Goal: Information Seeking & Learning: Learn about a topic

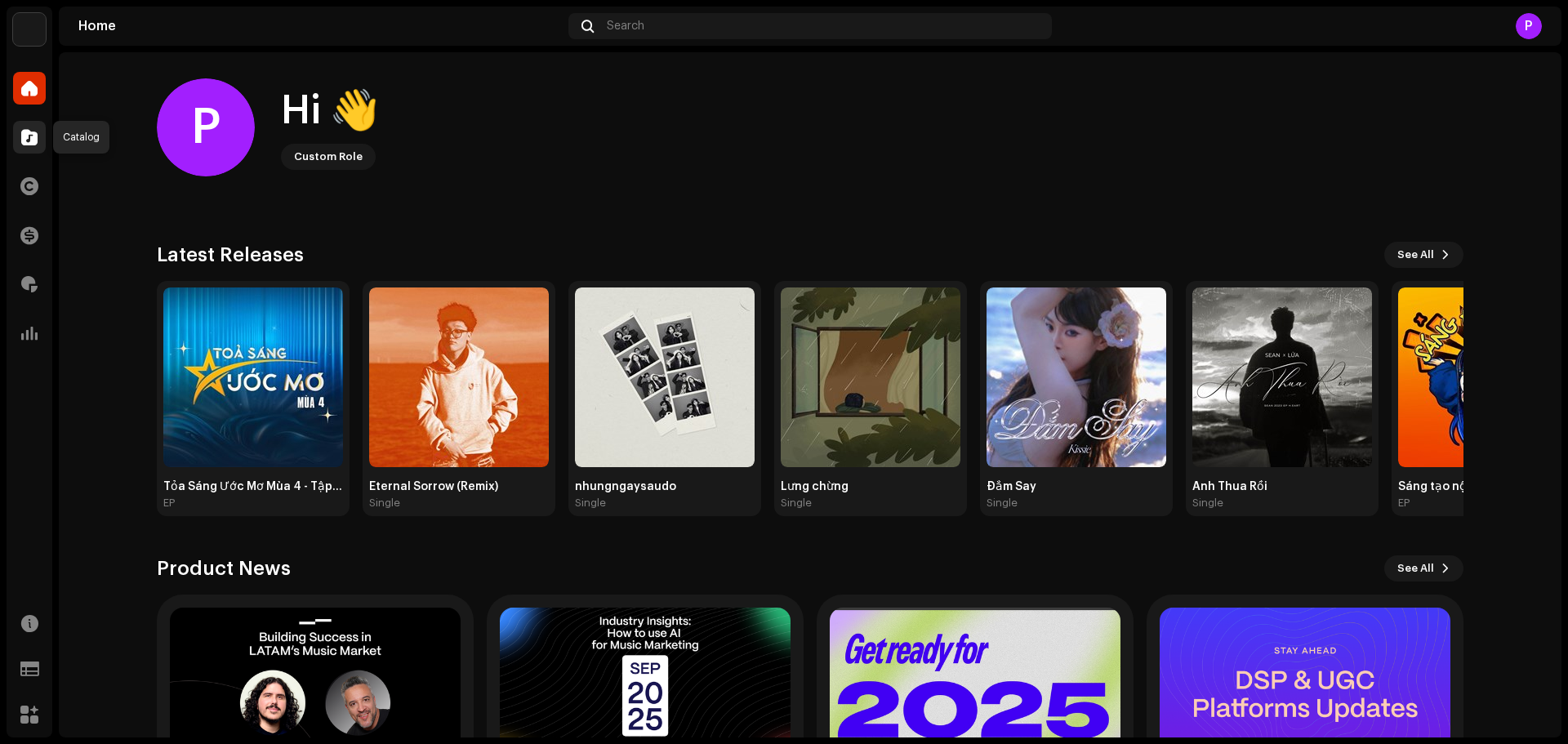
click at [23, 143] on span at bounding box center [29, 137] width 16 height 13
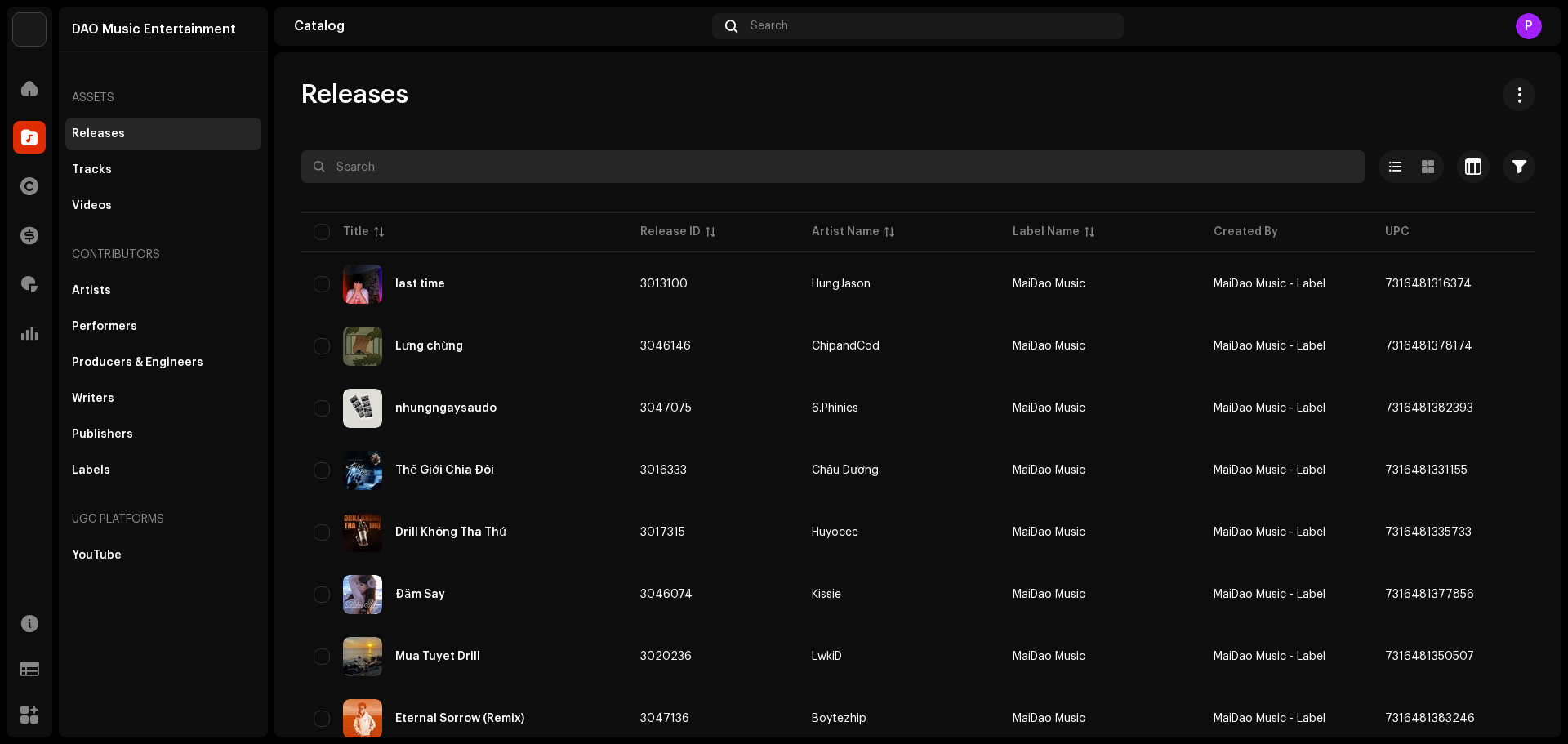
click at [528, 159] on input "text" at bounding box center [832, 166] width 1064 height 33
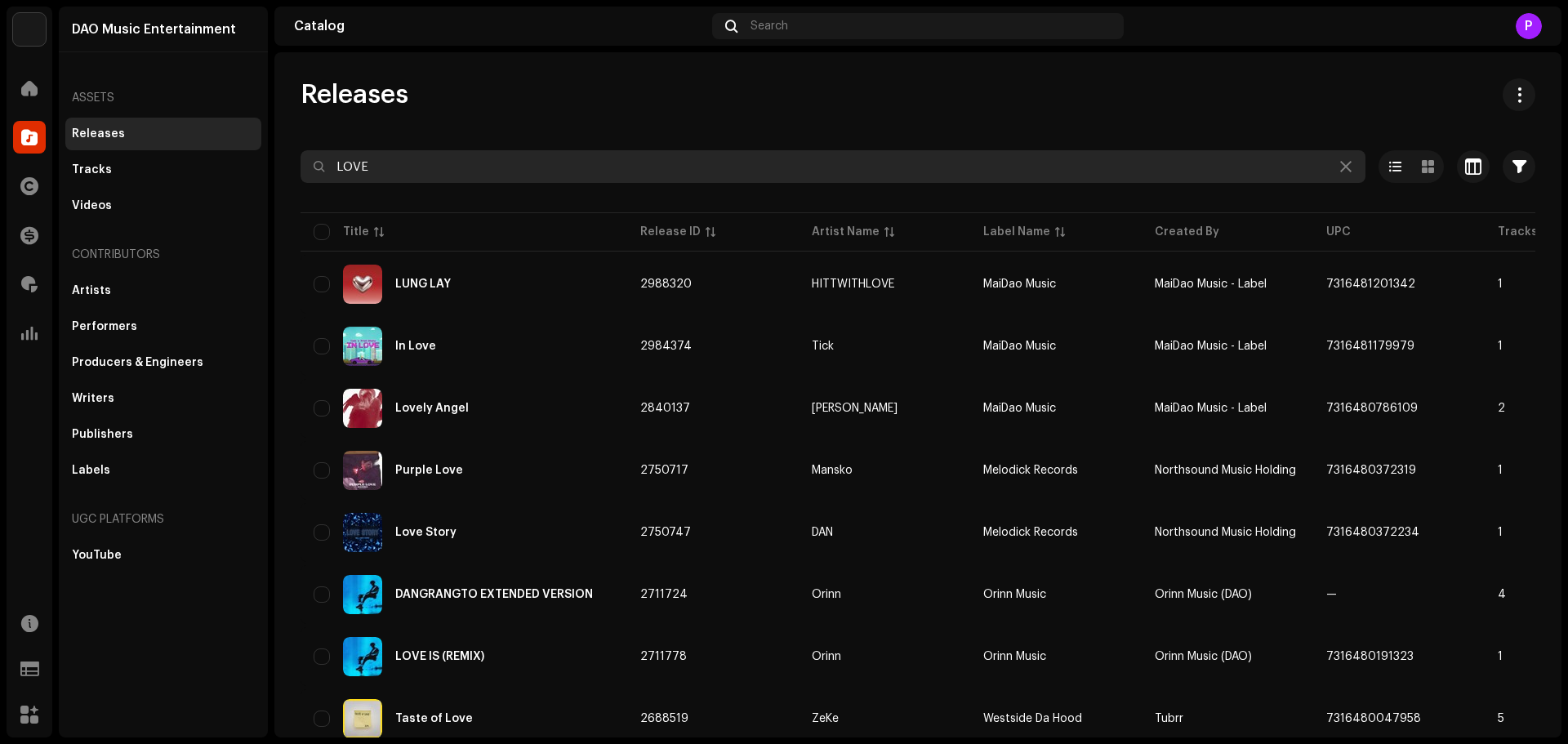
drag, startPoint x: 404, startPoint y: 176, endPoint x: 333, endPoint y: 171, distance: 71.2
click at [333, 171] on input "LOVE" at bounding box center [832, 166] width 1064 height 33
paste input "5057805956327"
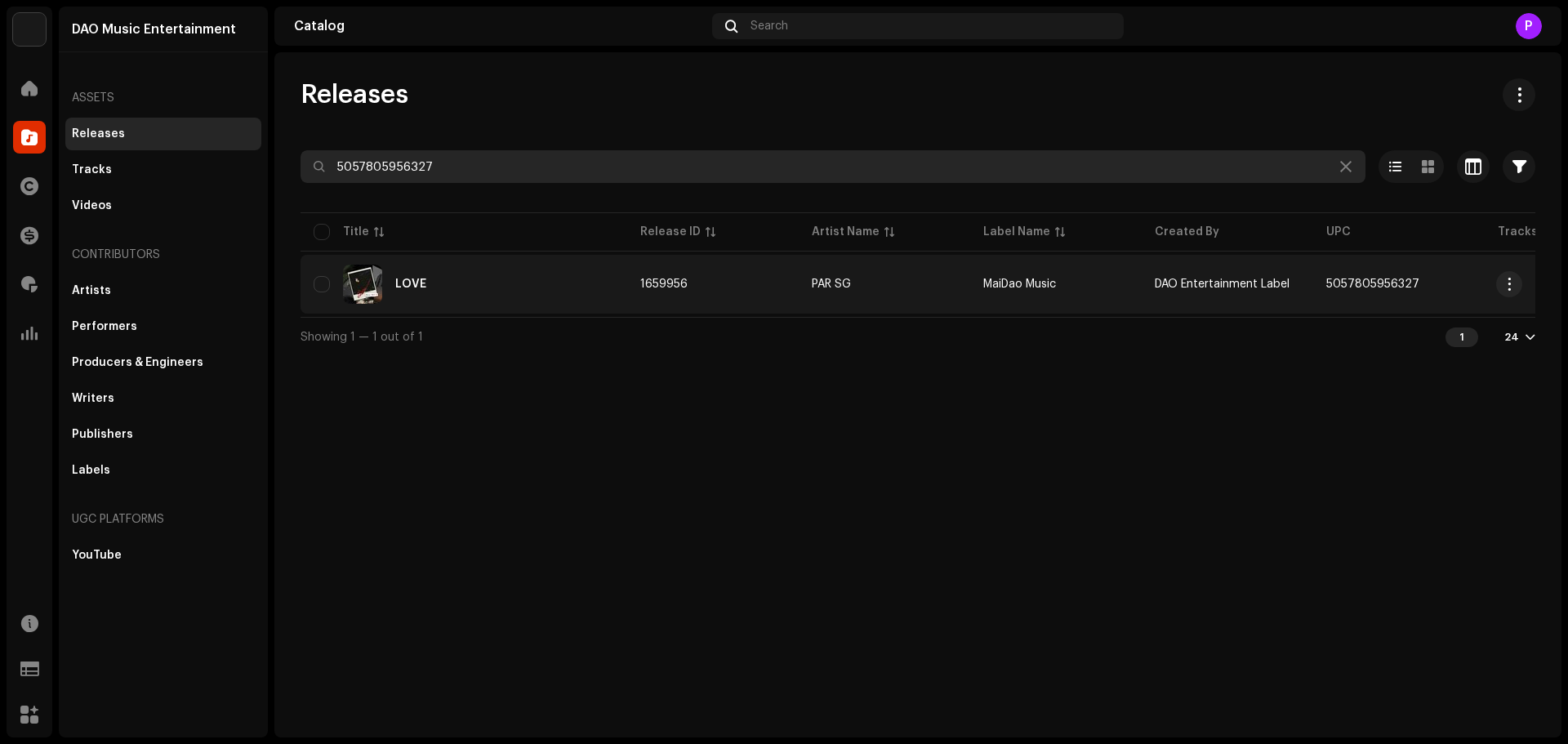
type input "5057805956327"
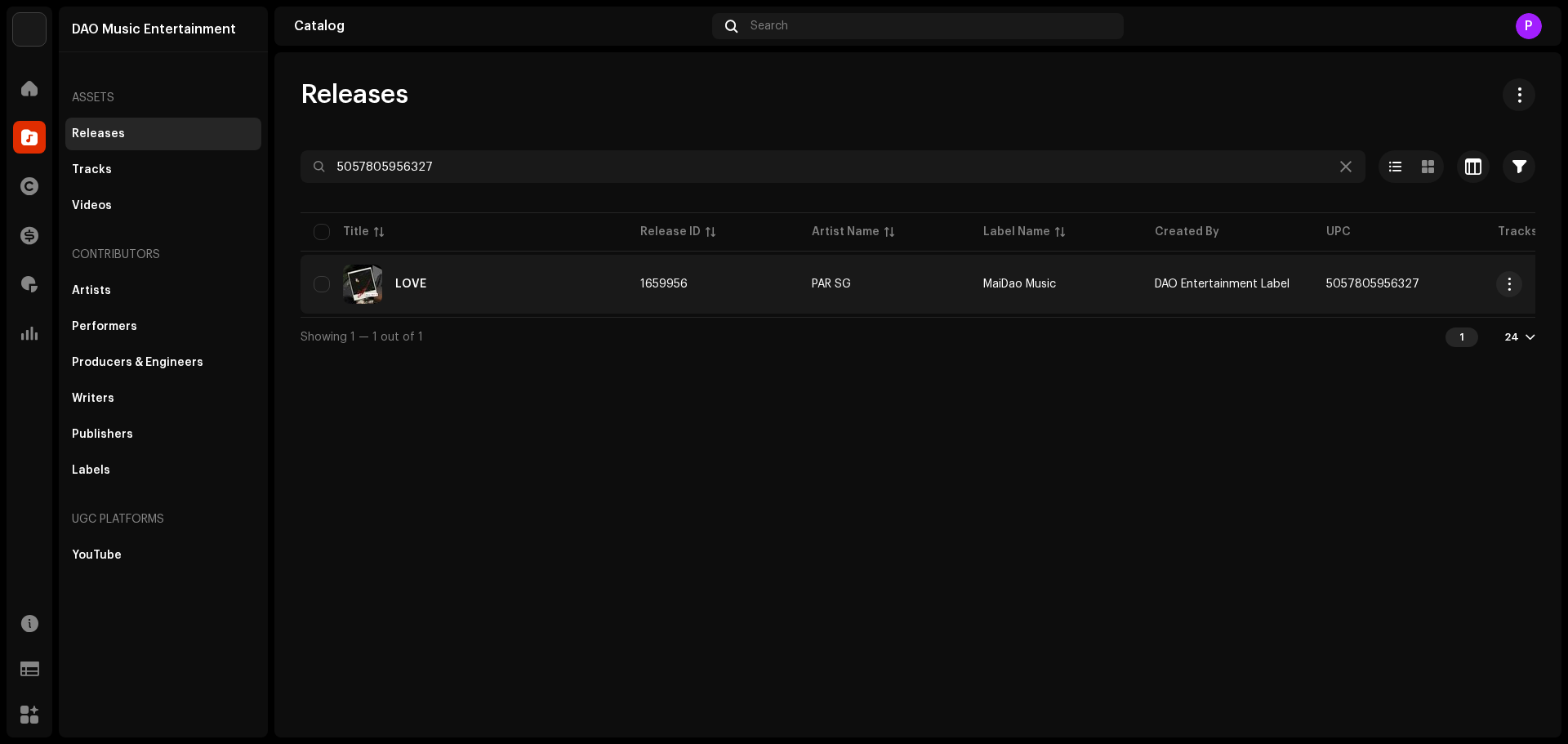
click at [451, 281] on div "LOVE" at bounding box center [464, 284] width 300 height 39
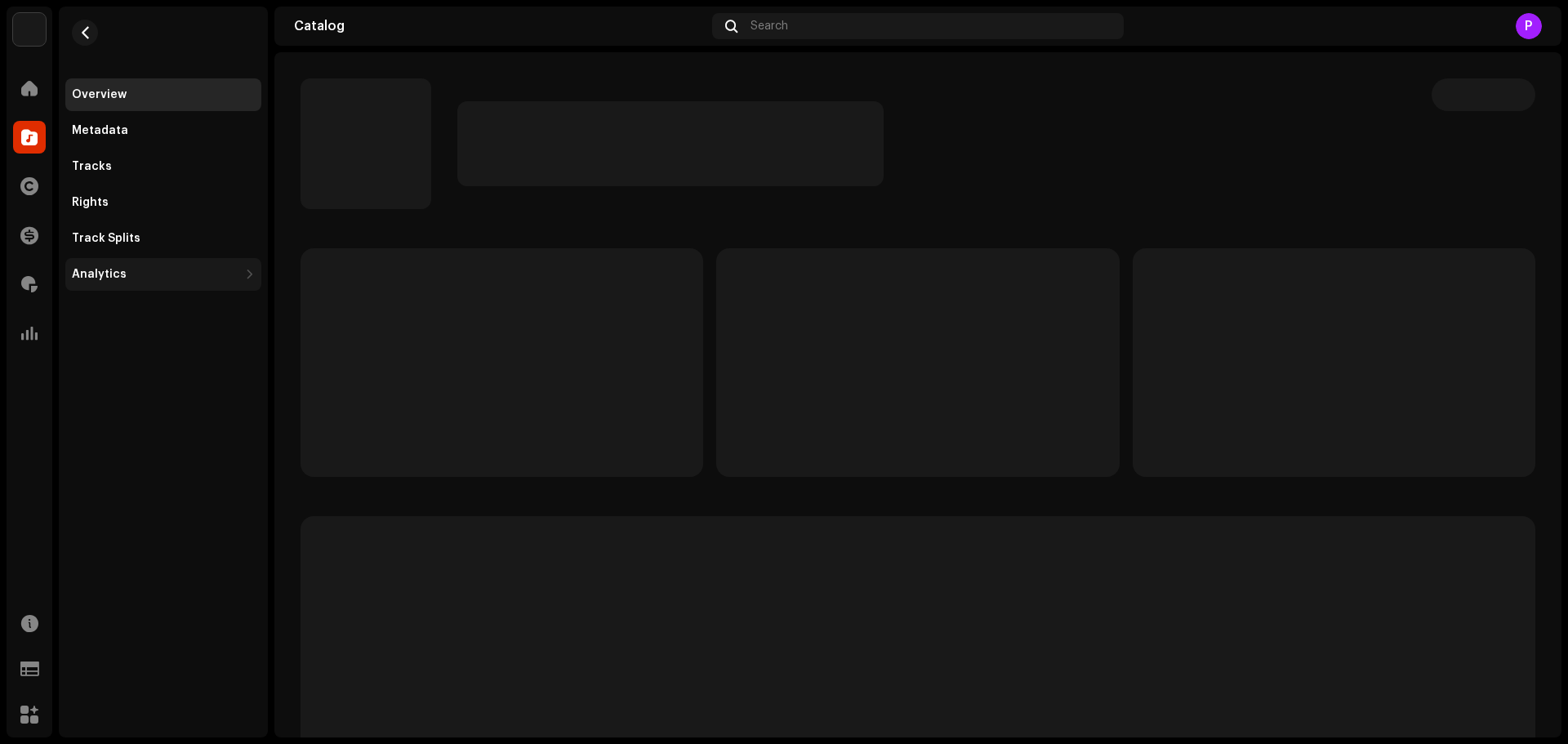
click at [147, 269] on div "Analytics" at bounding box center [155, 274] width 166 height 13
click at [136, 300] on div "Revenue" at bounding box center [163, 310] width 196 height 33
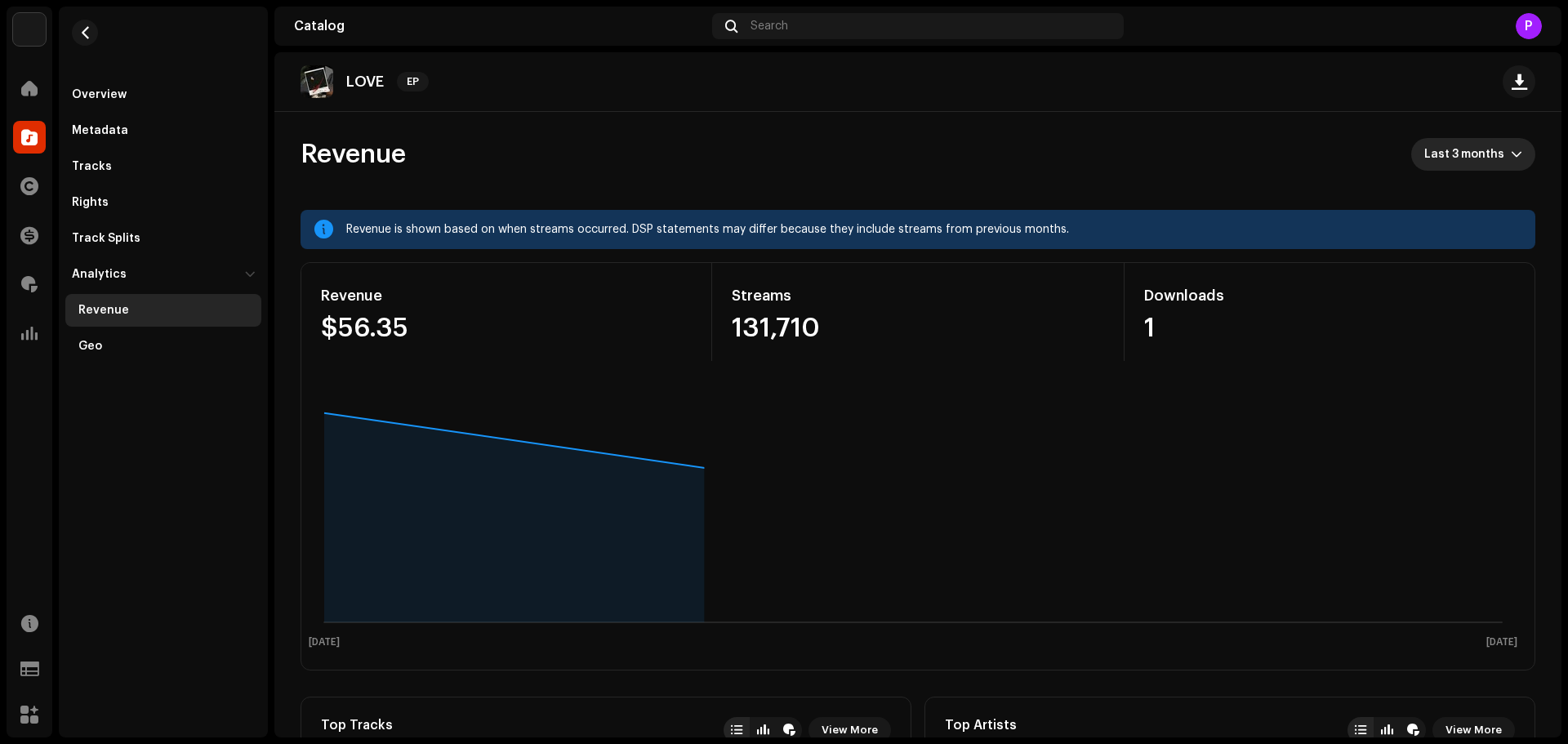
click at [1450, 148] on span "Last 3 months" at bounding box center [1467, 154] width 86 height 33
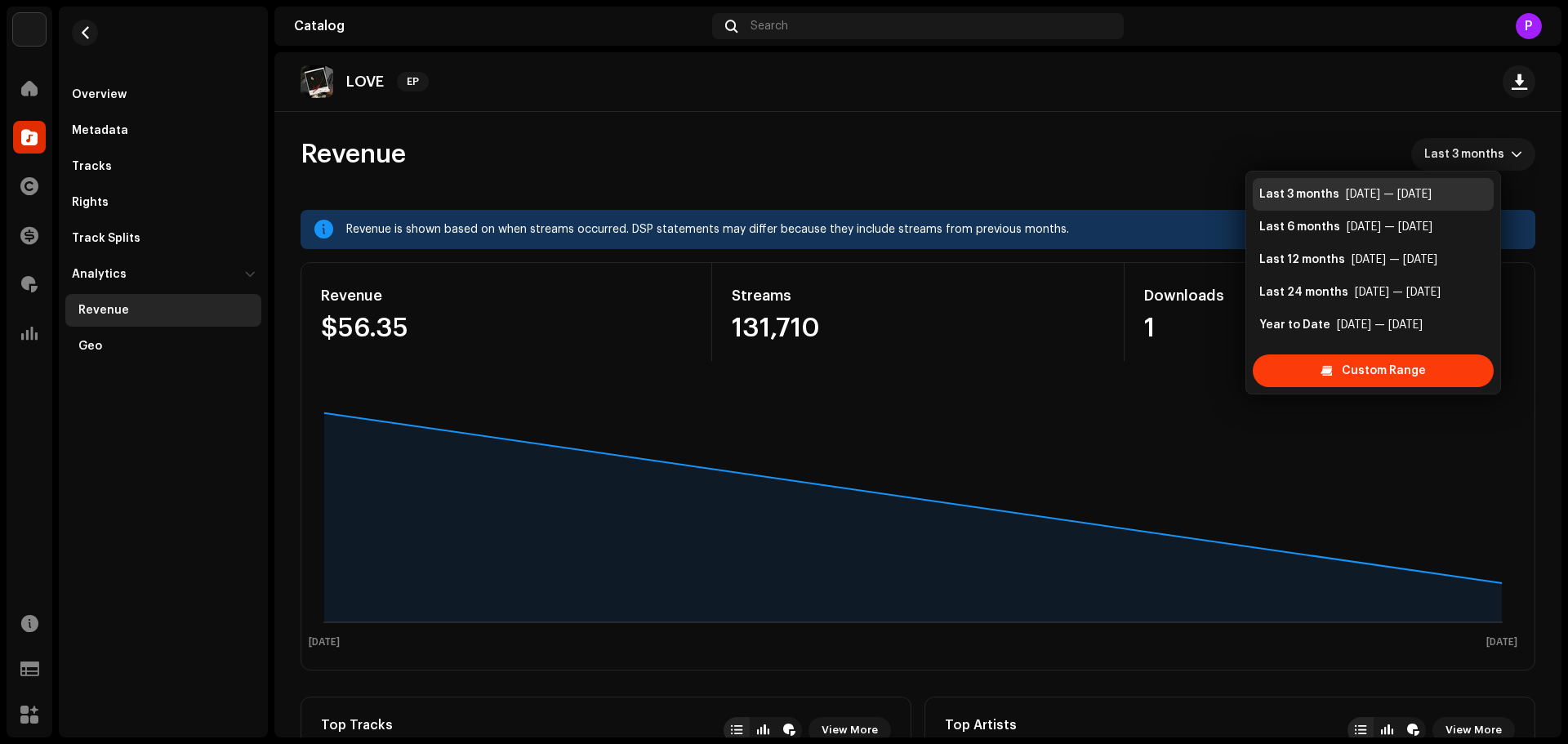
click at [1365, 379] on span "Custom Range" at bounding box center [1383, 371] width 84 height 33
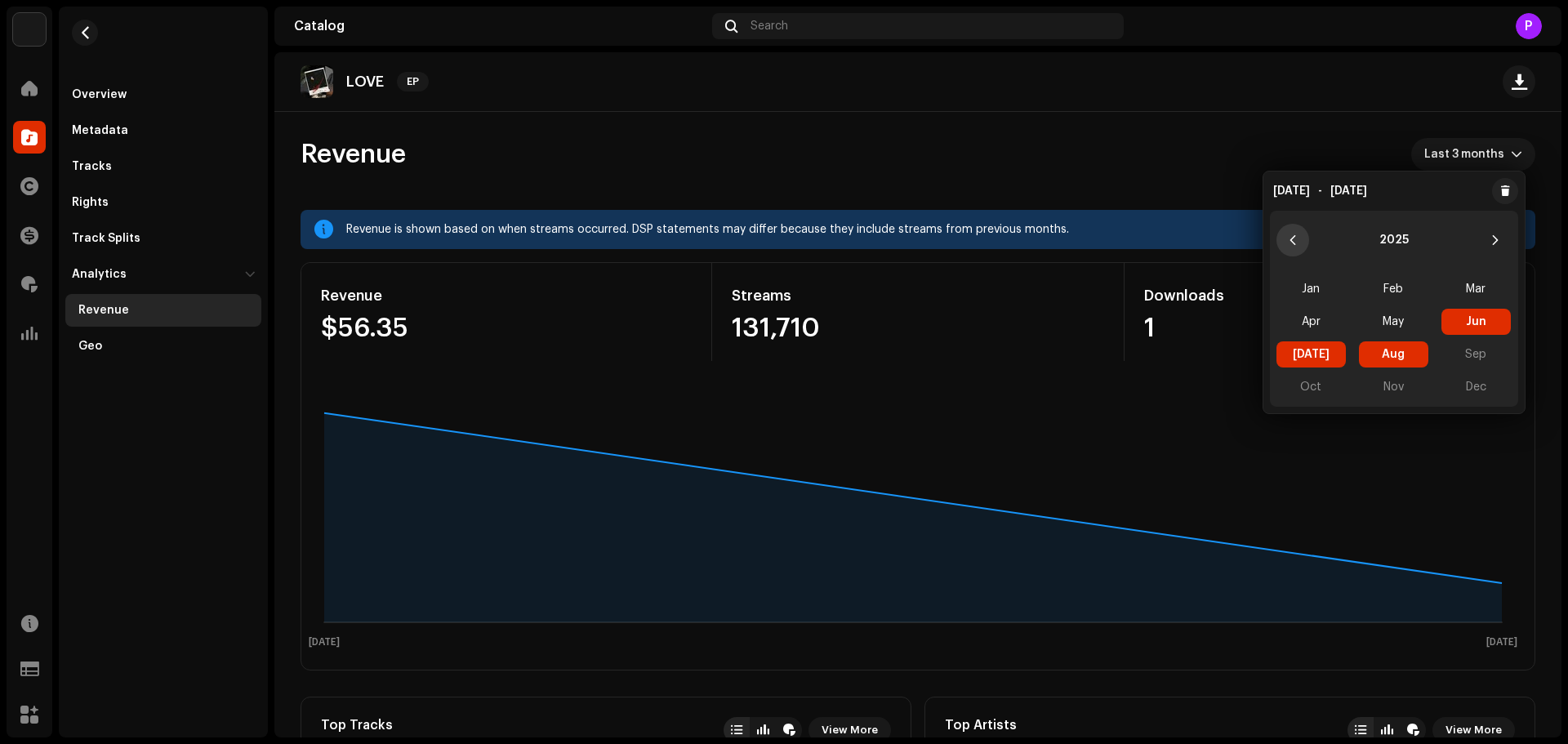
click at [1296, 237] on icon "Previous Year" at bounding box center [1292, 240] width 12 height 12
click at [1491, 237] on icon "Next Year" at bounding box center [1494, 240] width 12 height 12
click at [1309, 387] on span "Oct" at bounding box center [1310, 387] width 69 height 26
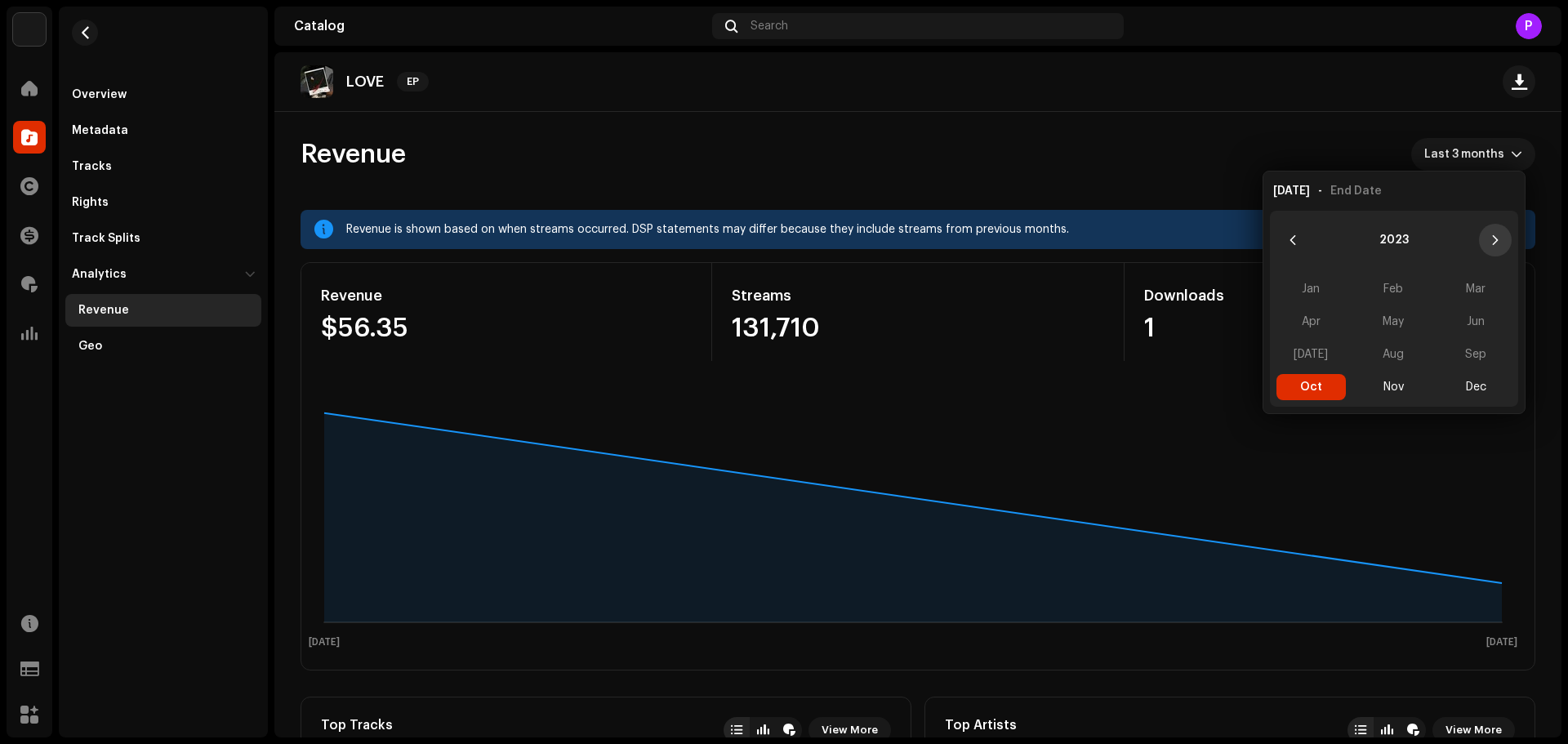
click at [1490, 244] on icon "Next Year" at bounding box center [1494, 240] width 12 height 12
click at [1492, 239] on icon "Next Year" at bounding box center [1494, 240] width 12 height 12
click at [1469, 317] on span "Jun" at bounding box center [1476, 321] width 69 height 26
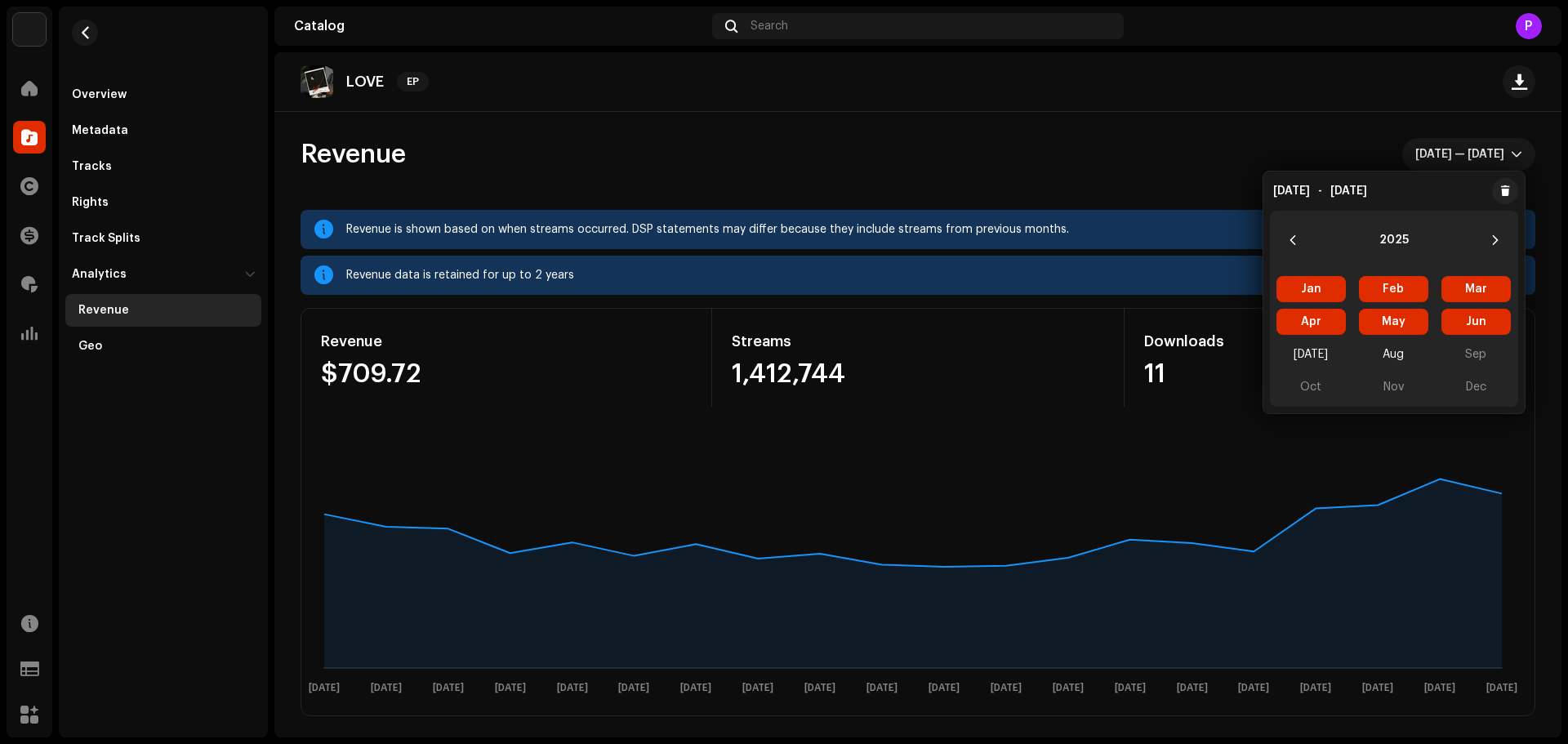
click at [777, 140] on div "Revenue Oct 2023 — Jun 2025" at bounding box center [918, 154] width 1235 height 33
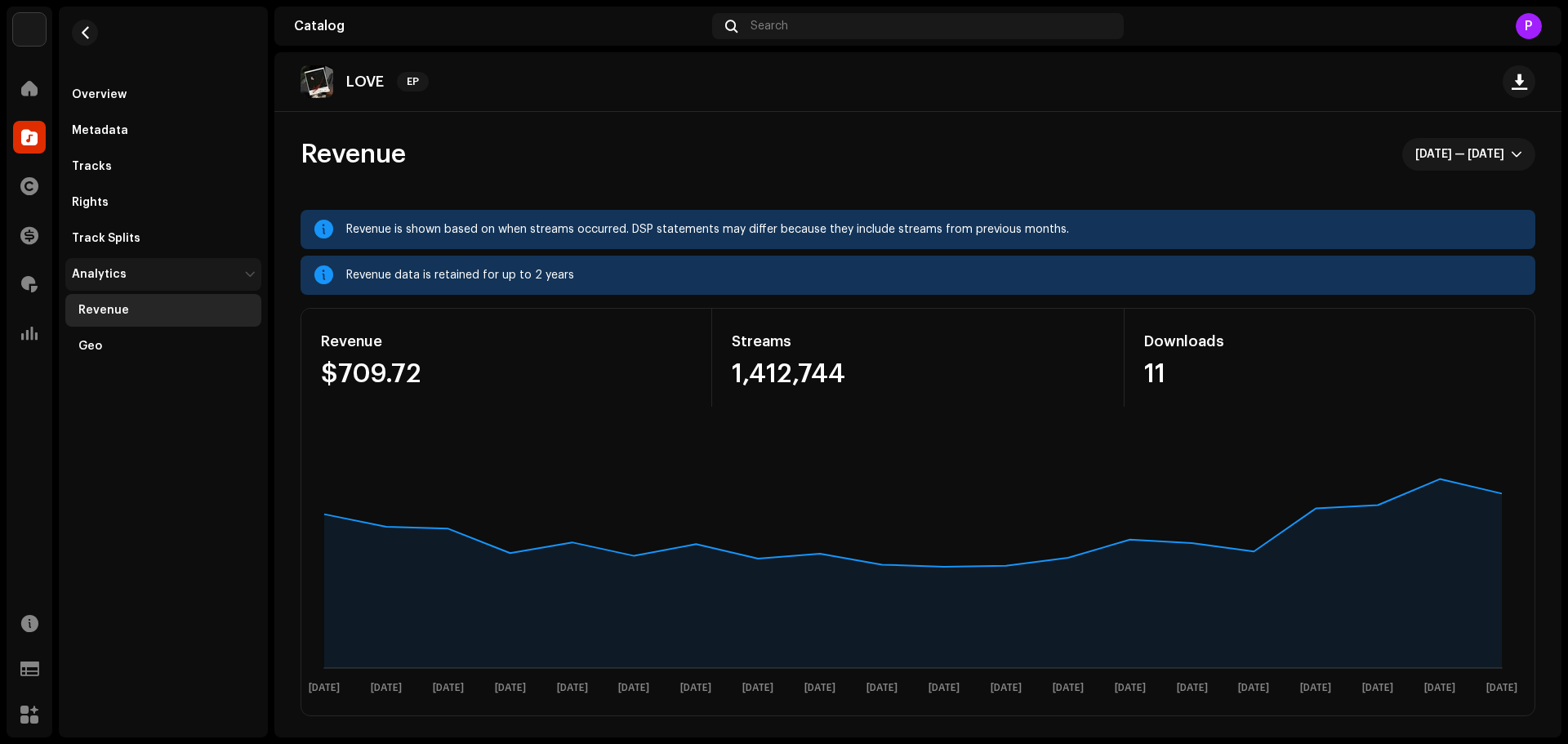
click at [242, 271] on div "Analytics" at bounding box center [163, 274] width 196 height 33
click at [243, 275] on div "Analytics" at bounding box center [163, 274] width 196 height 33
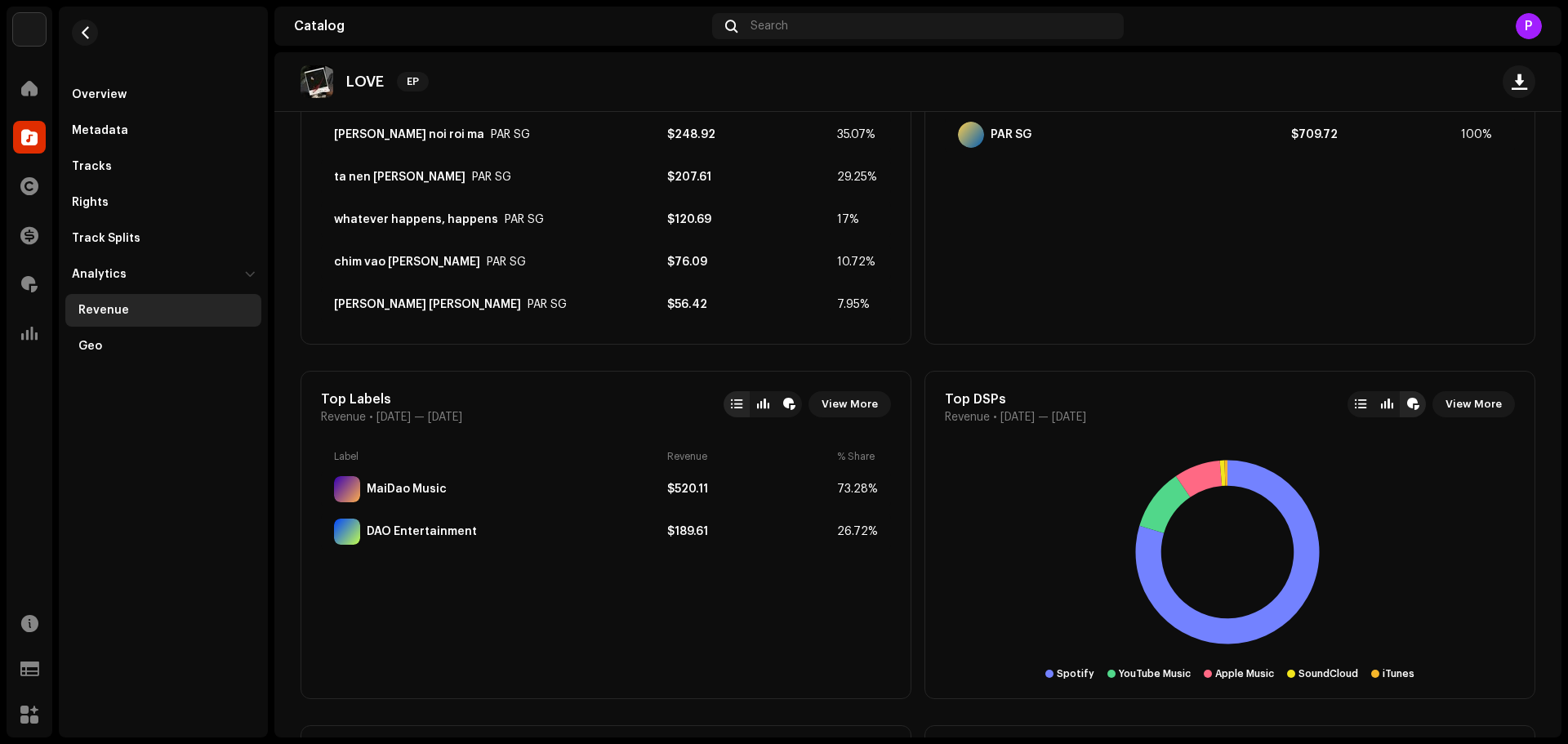
scroll to position [735, 0]
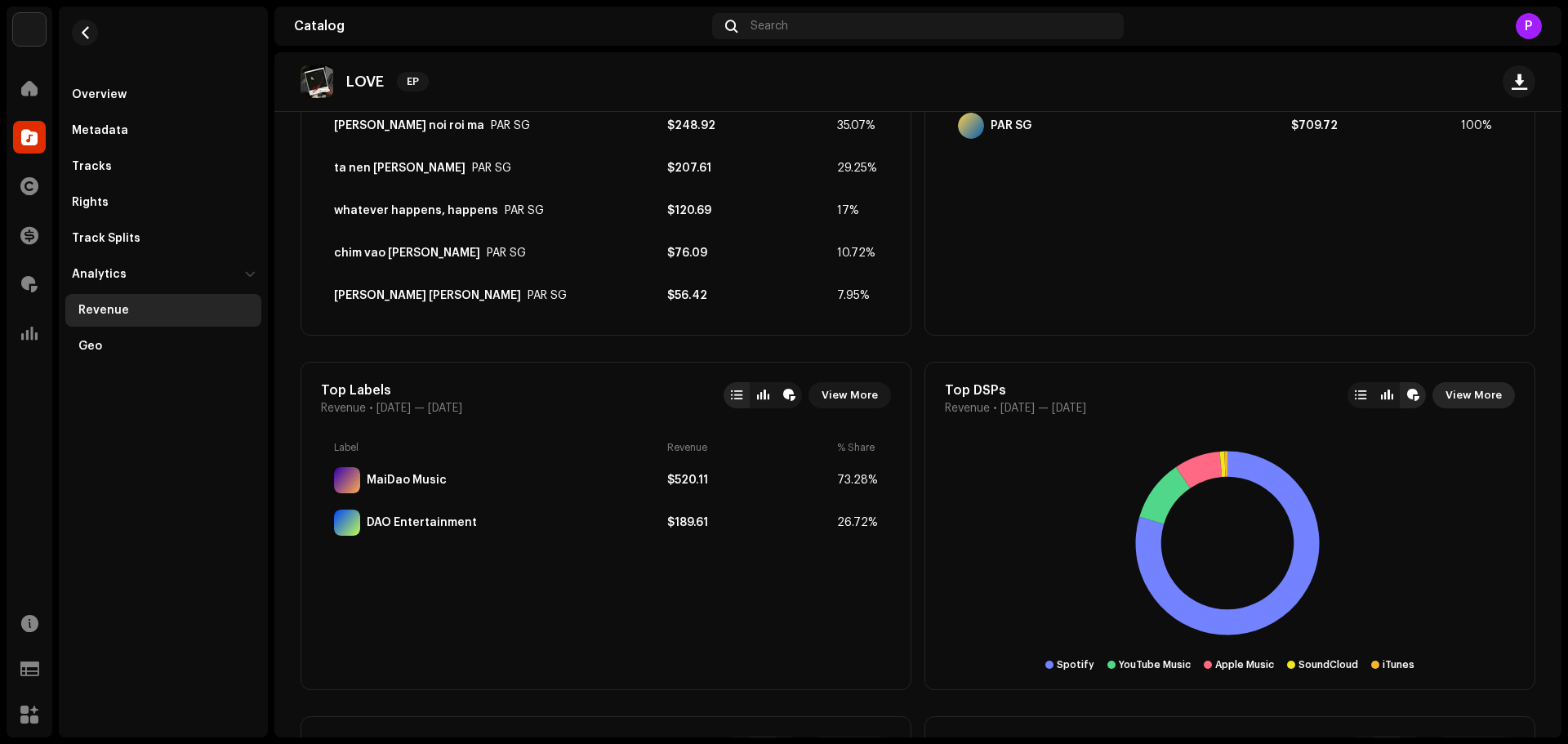
click at [1477, 400] on span "View More" at bounding box center [1473, 395] width 56 height 33
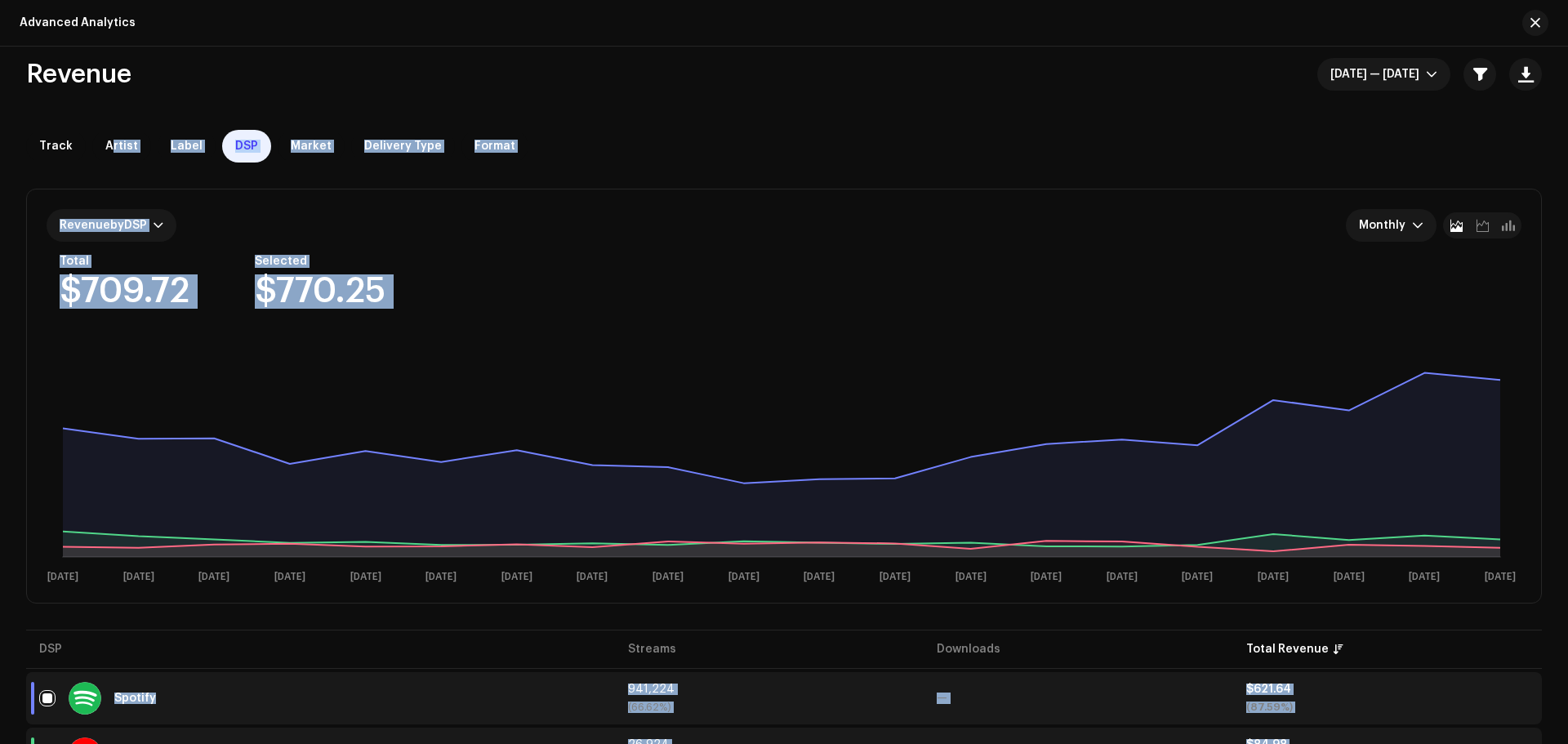
scroll to position [1, 0]
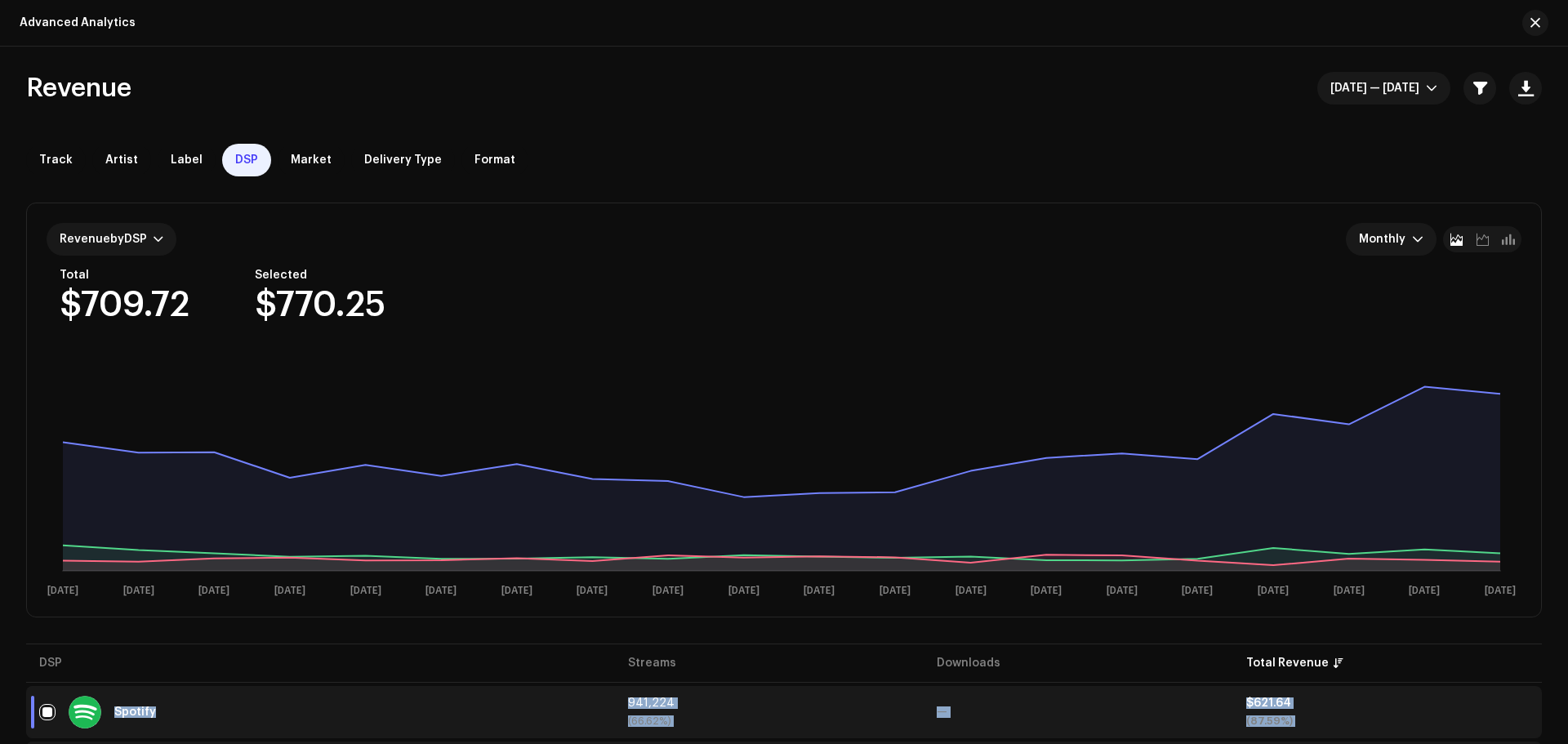
copy table "Spotify 941,224 (66.62%) — $621.64 (87.59%) YouTube Music 26,924 (1.91%) — $84.…"
drag, startPoint x: 1291, startPoint y: 703, endPoint x: 24, endPoint y: 683, distance: 1267.2
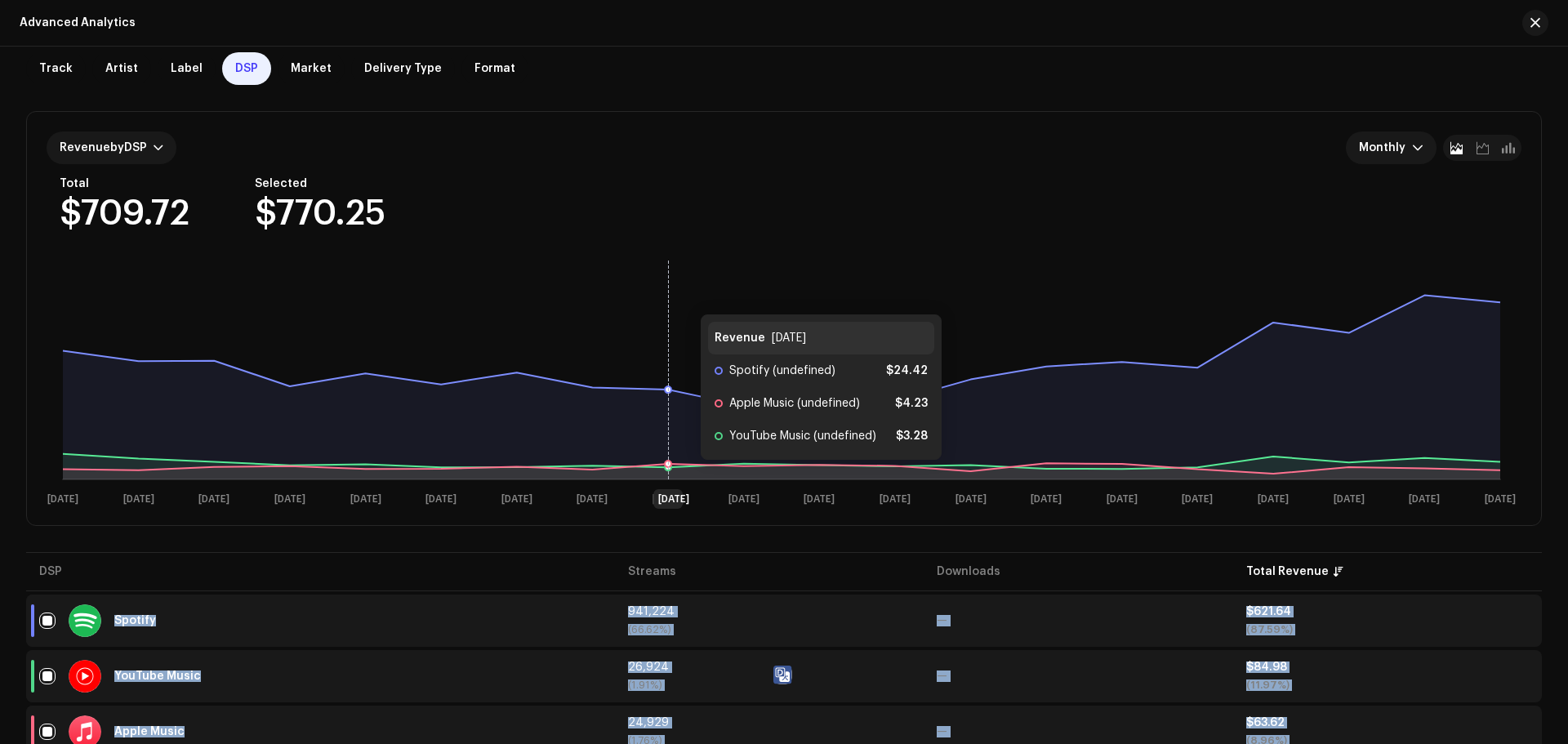
scroll to position [164, 0]
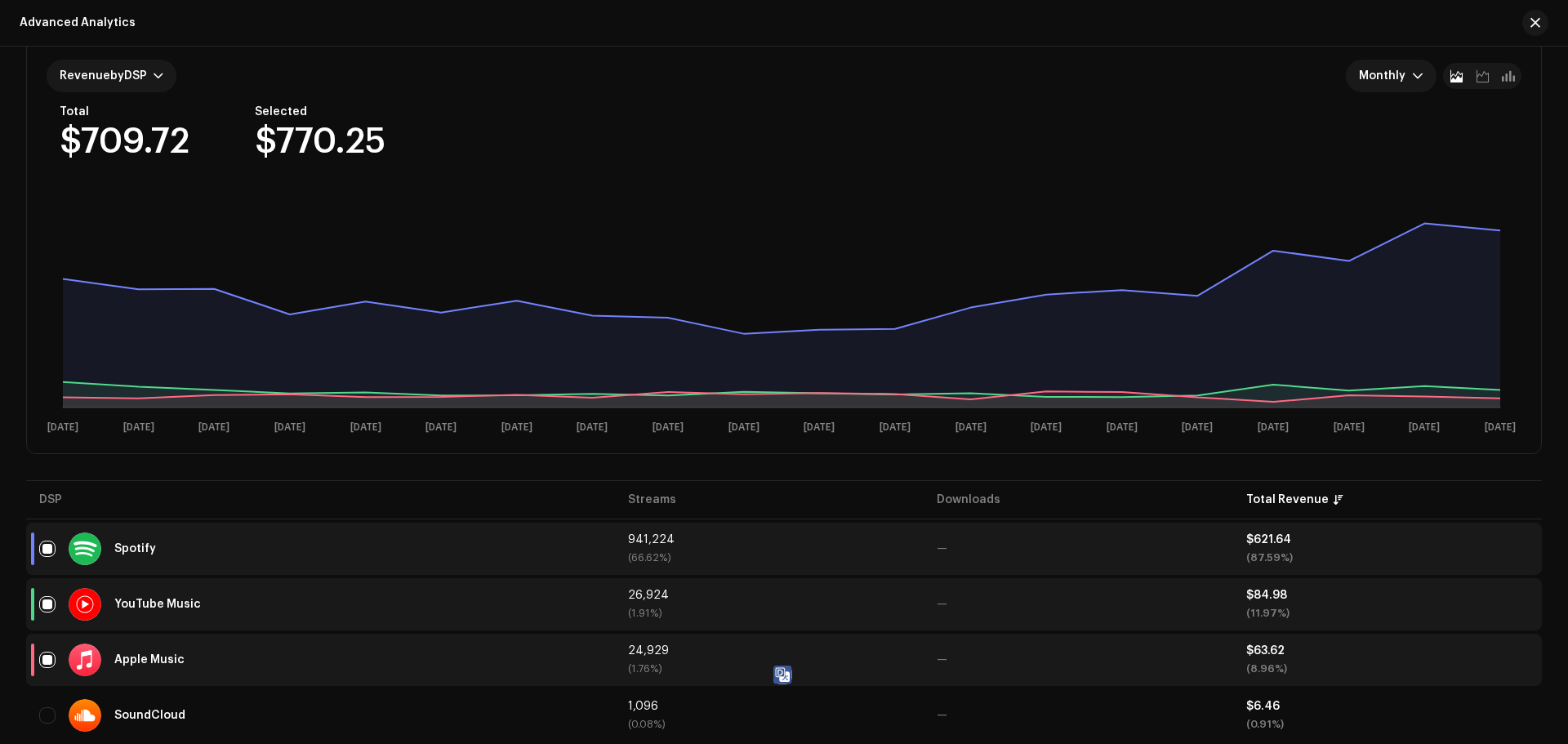
drag, startPoint x: 216, startPoint y: 55, endPoint x: 165, endPoint y: 20, distance: 61.9
click at [216, 52] on div "Revenue by DSP Monthly Total $709.72 Selected $770.25 1 Nov 1 Dec 1 Jan 1 Feb 1…" at bounding box center [784, 246] width 1514 height 413
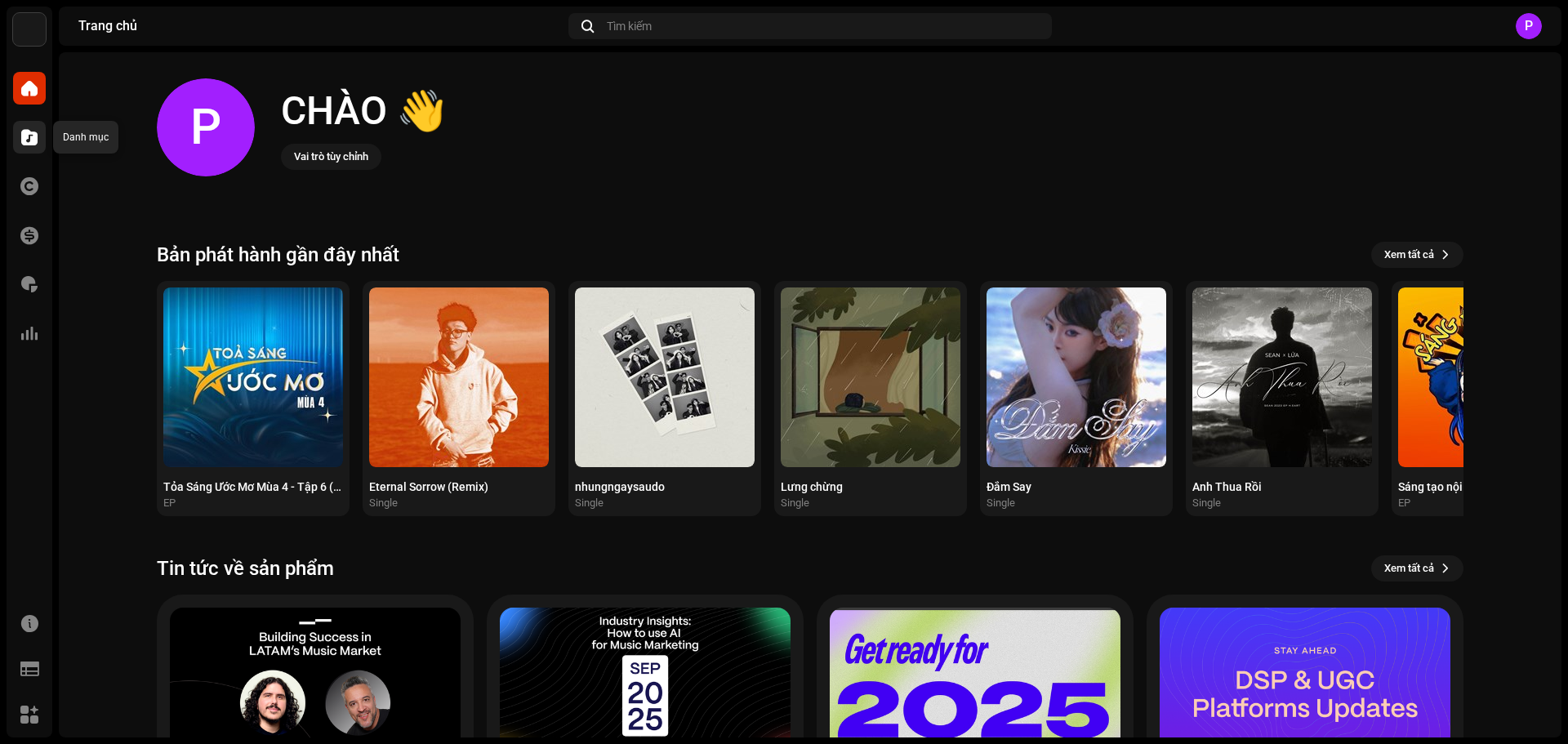
click at [20, 146] on div at bounding box center [29, 137] width 33 height 33
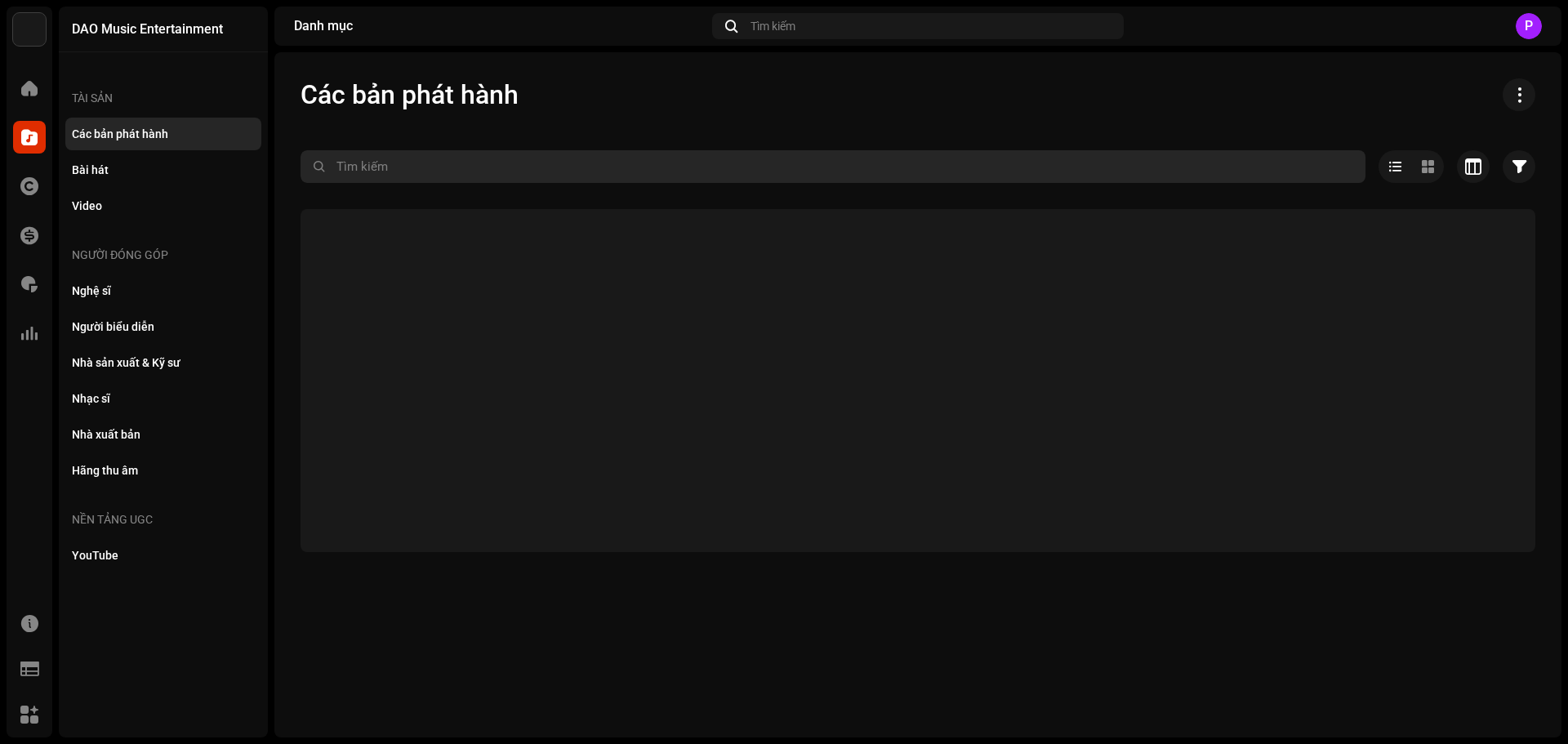
click at [490, 180] on input "text" at bounding box center [832, 166] width 1064 height 33
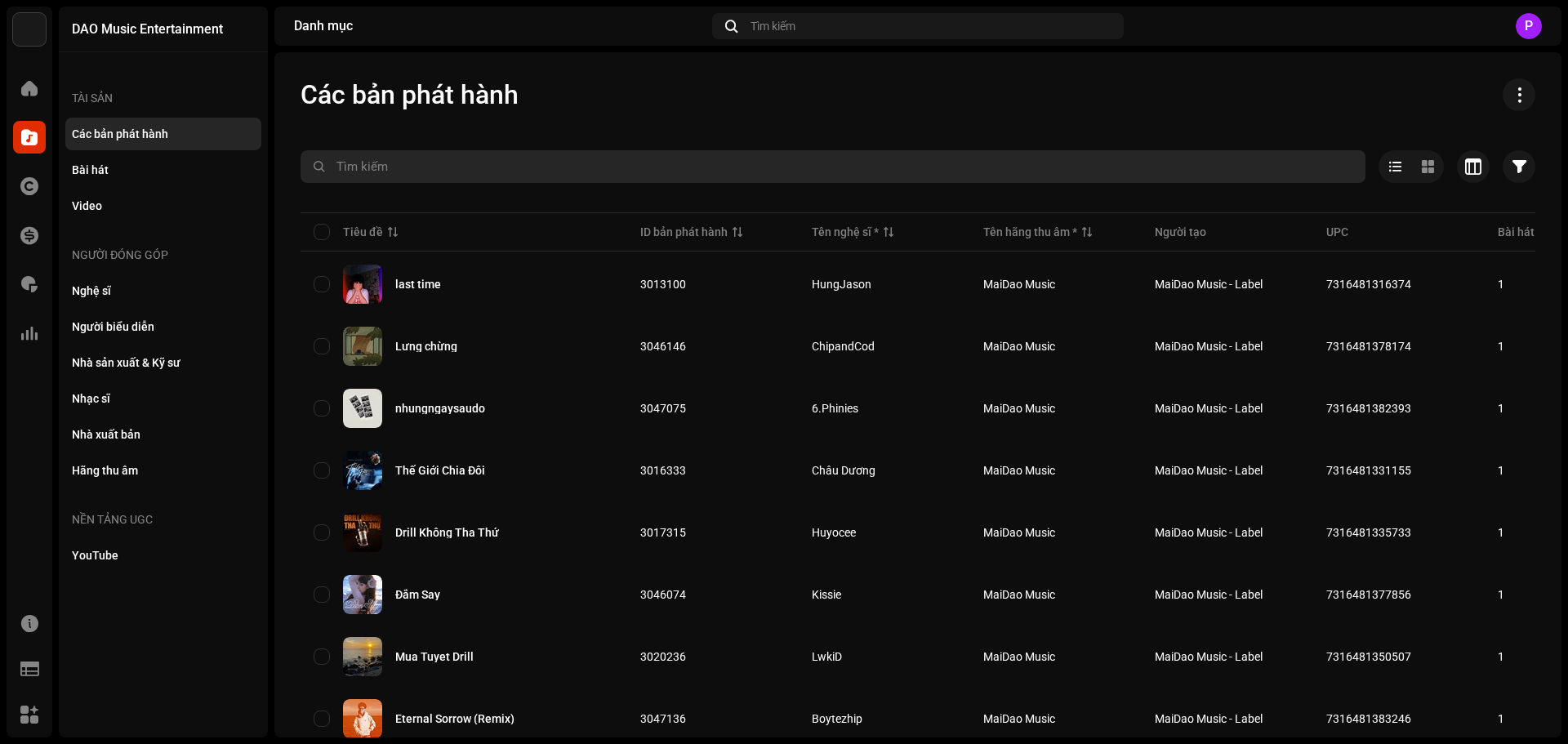
paste input "Loremip 990,816 (74.51%) — $213.96 (98.44%) DolOrsi Ametc 04,553 (1.69%) — $90.…"
type input "Loremip 990,816 (74.51%) — $213.96 (98.44%) DolOrsi Ametc 04,553 (1.69%) — $90.…"
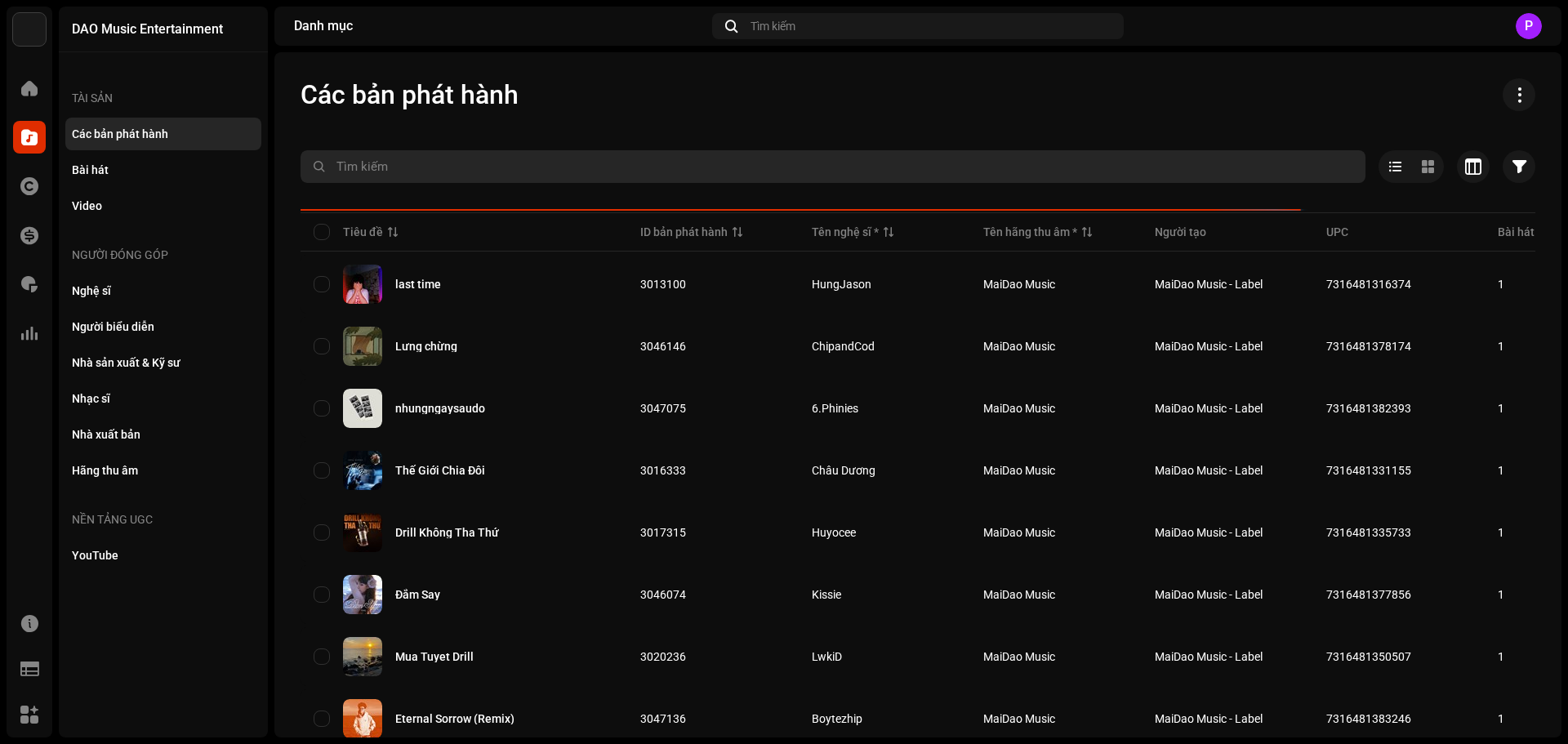
paste input "5057805956327"
type input "5057805956327"
click at [432, 170] on input "5057805956327" at bounding box center [832, 166] width 1064 height 33
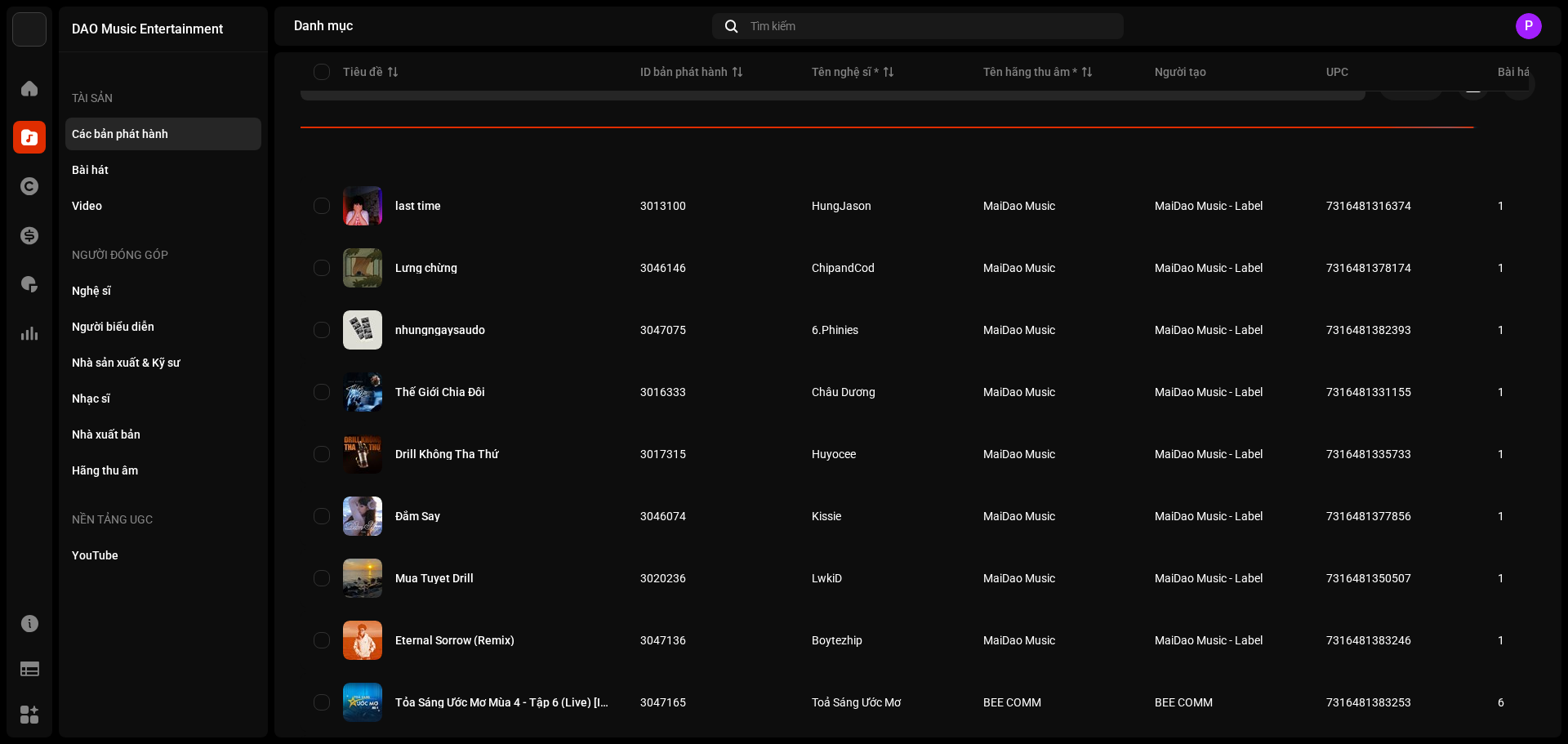
scroll to position [82, 0]
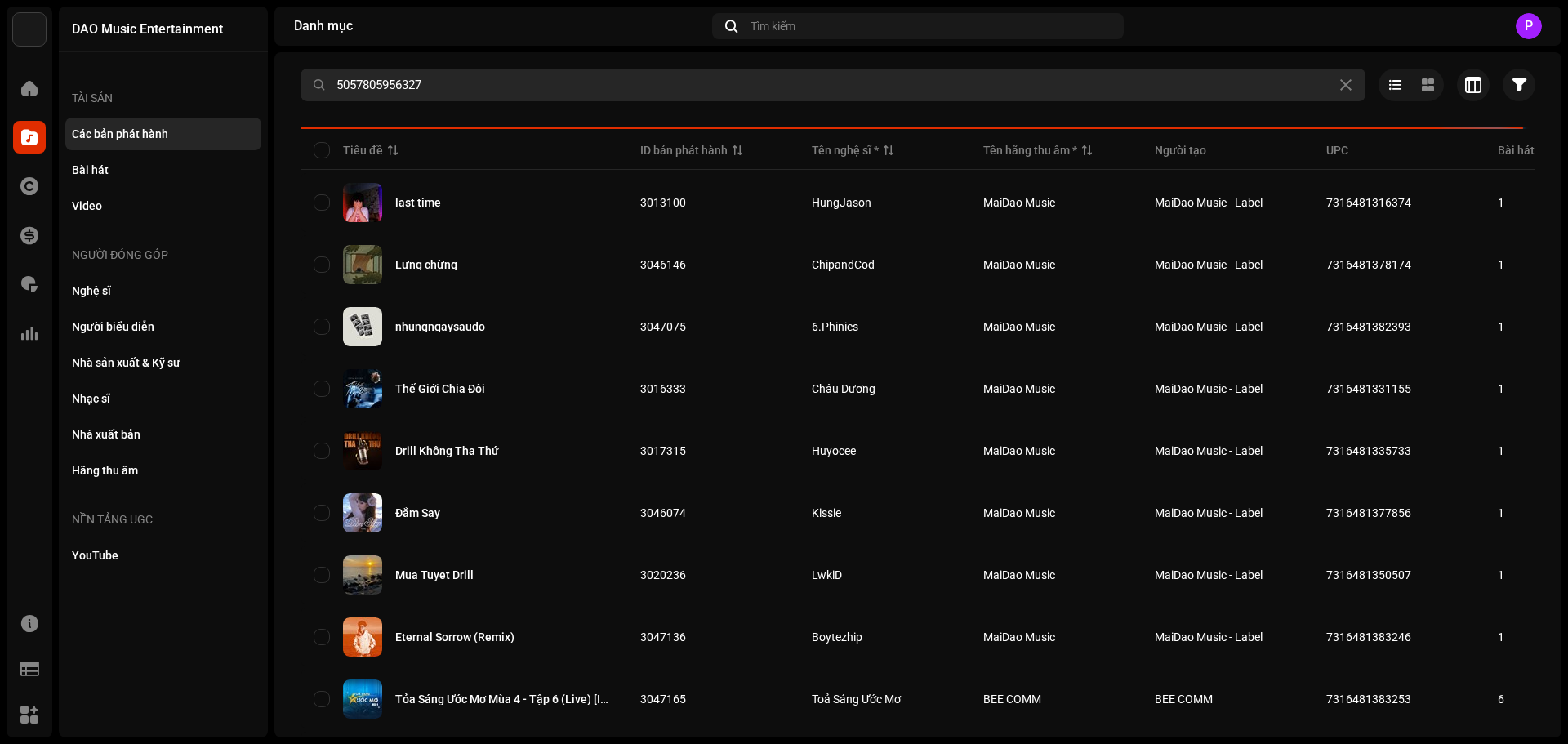
click at [335, 72] on input "5057805956327" at bounding box center [832, 84] width 1064 height 33
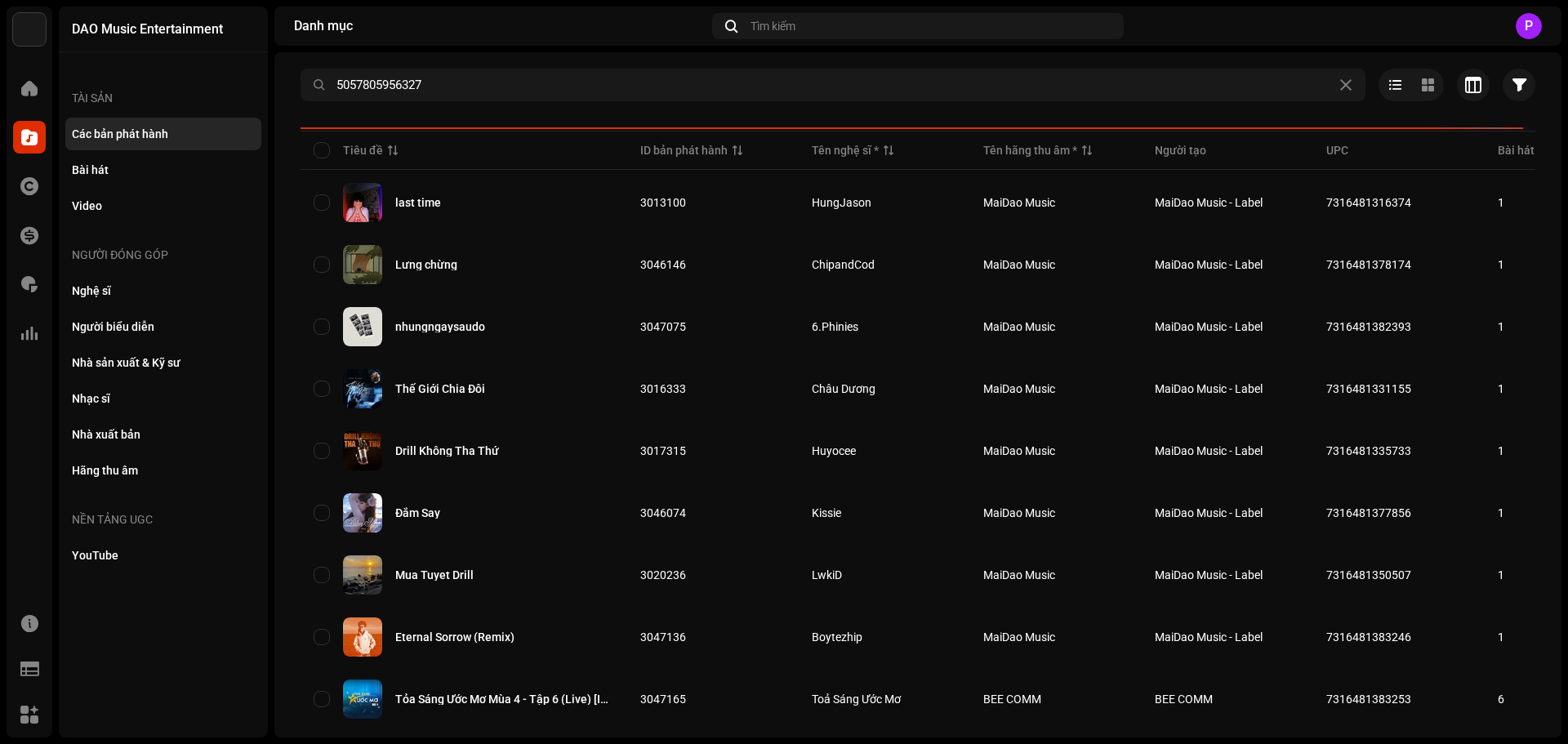
click at [458, 102] on div at bounding box center [918, 114] width 1235 height 26
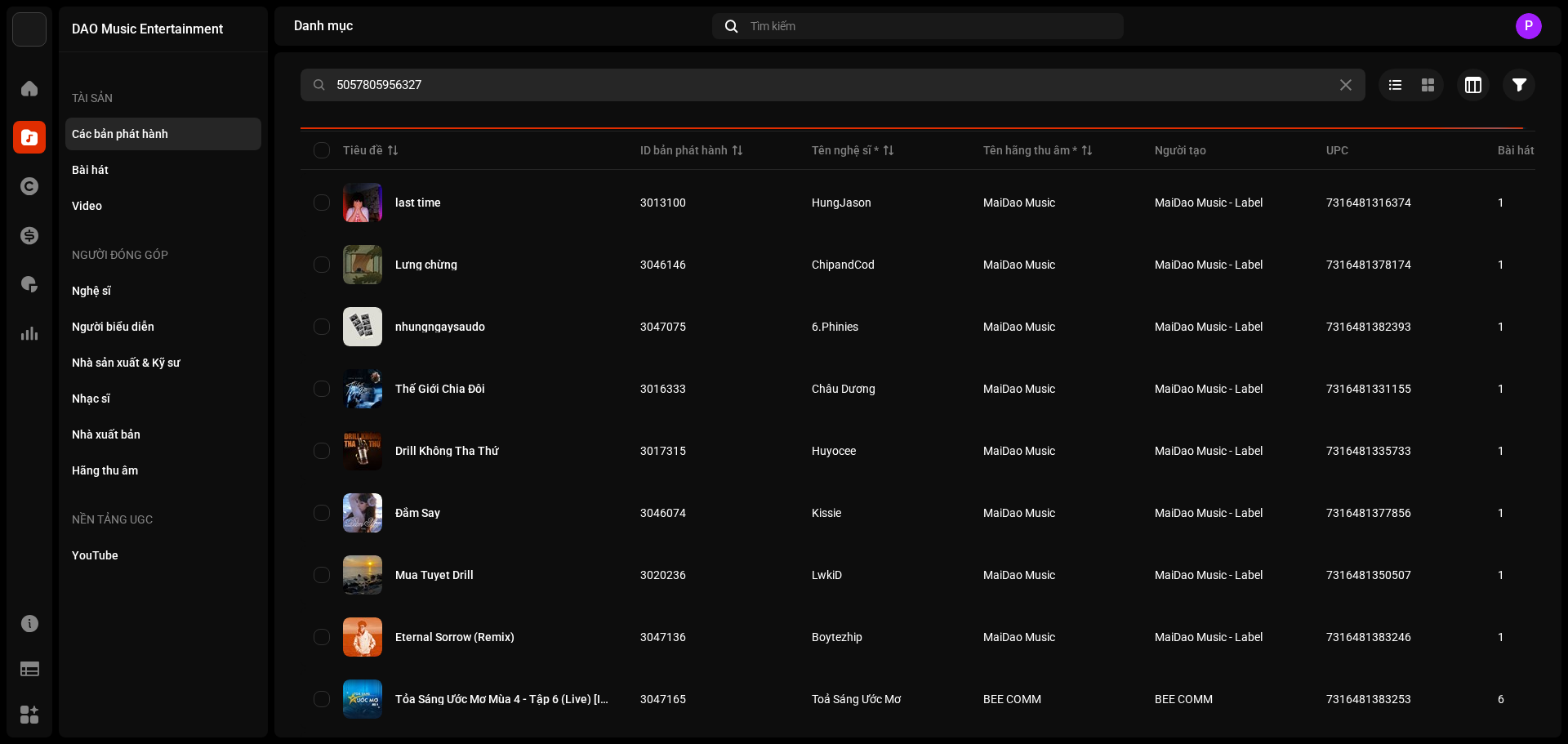
click at [474, 76] on input "5057805956327" at bounding box center [832, 84] width 1064 height 33
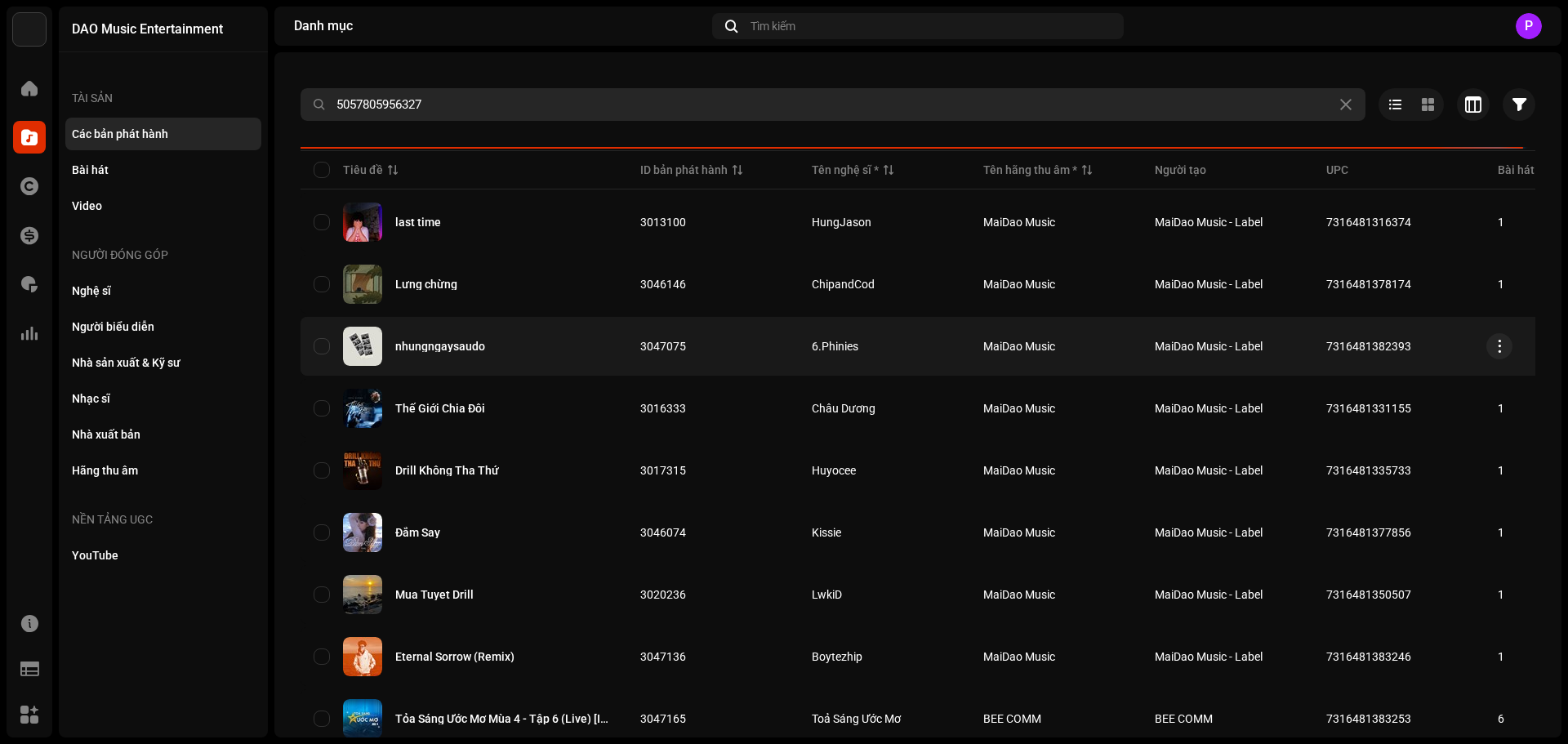
scroll to position [0, 0]
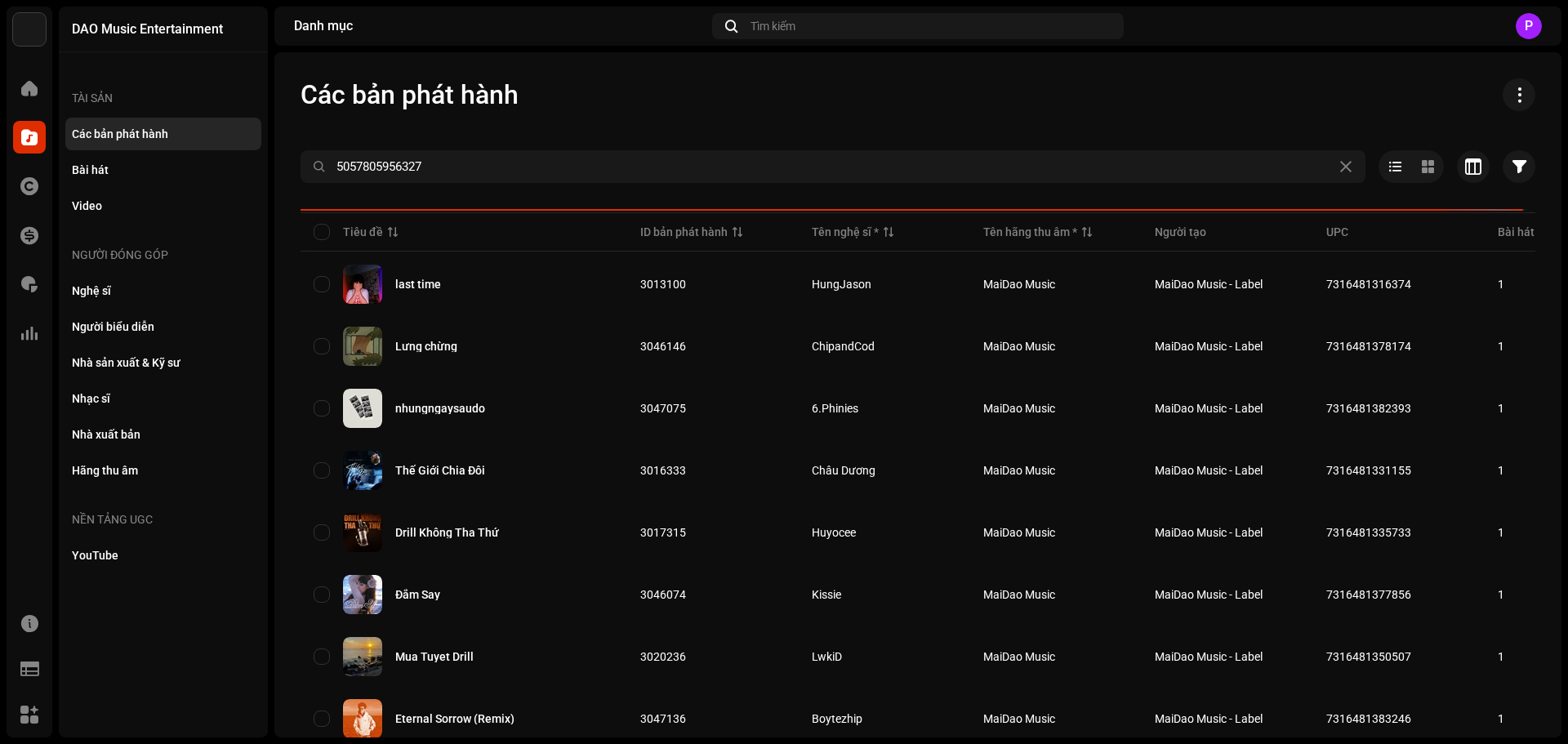
drag, startPoint x: 1548, startPoint y: 192, endPoint x: 1567, endPoint y: 205, distance: 23.0
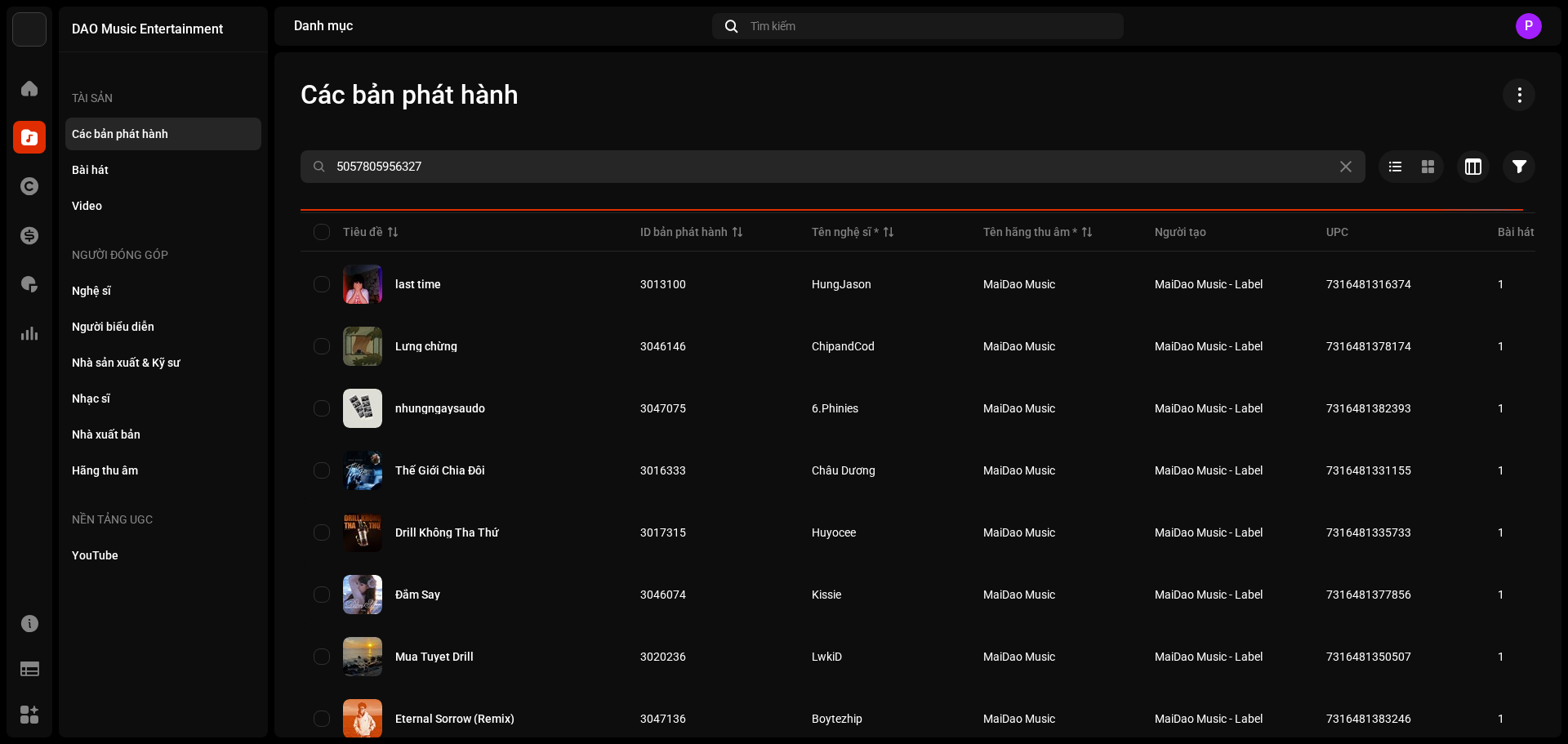
drag, startPoint x: 508, startPoint y: 189, endPoint x: 509, endPoint y: 166, distance: 23.0
click at [509, 183] on div at bounding box center [918, 196] width 1235 height 26
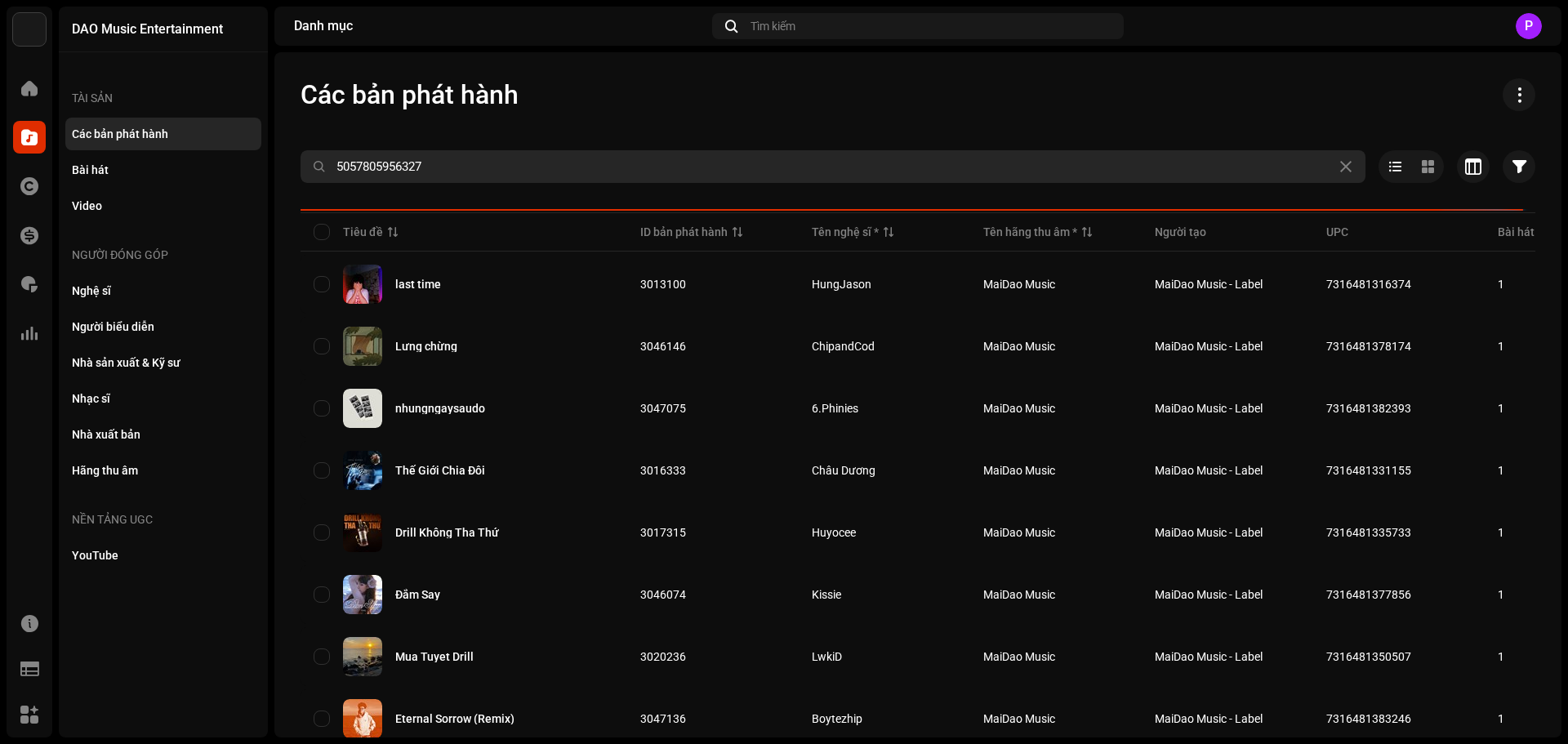
click at [505, 173] on input "5057805956327" at bounding box center [832, 166] width 1064 height 33
type input "5057805956327"
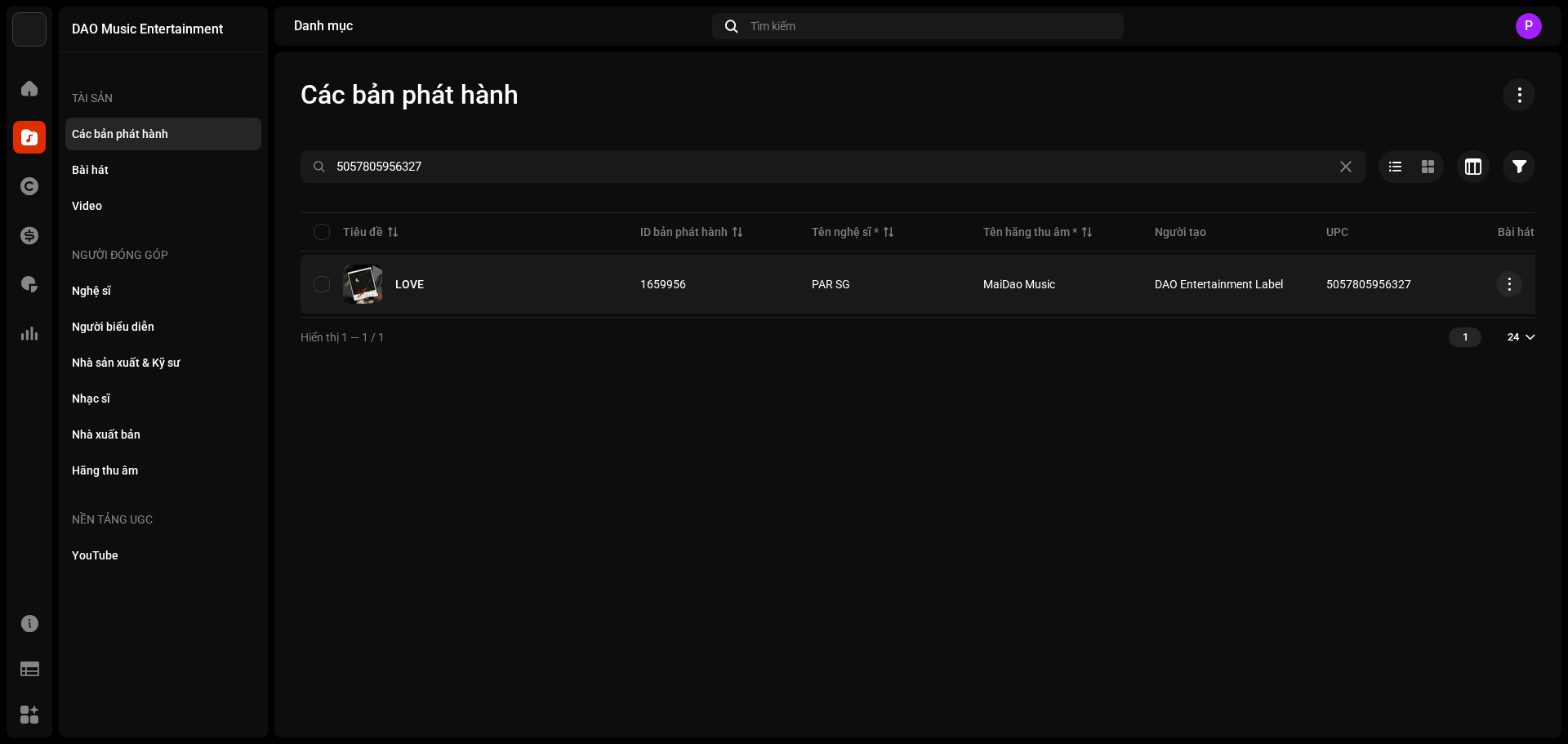
click at [377, 290] on img at bounding box center [362, 284] width 39 height 39
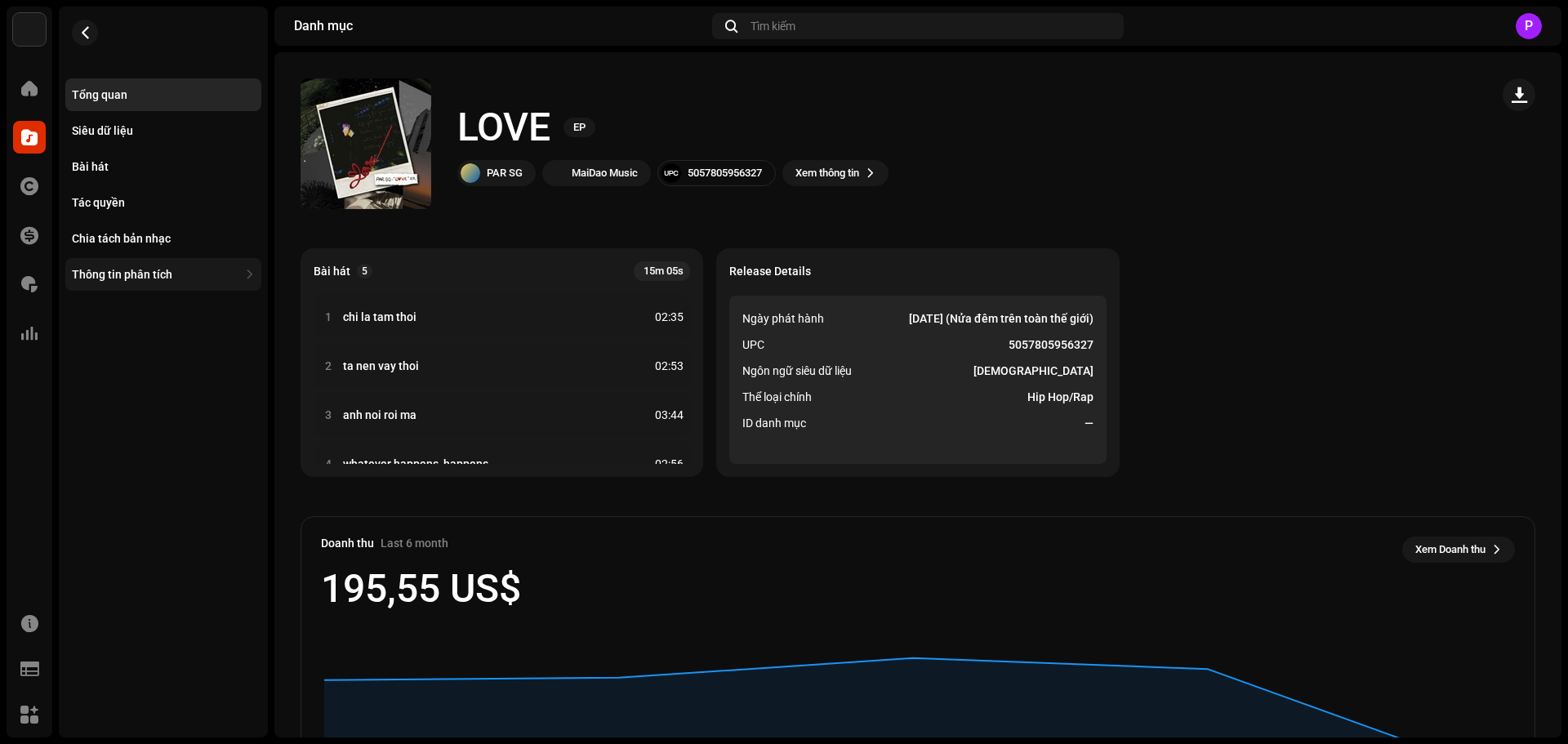
click at [209, 263] on div "Thông tin phân tích" at bounding box center [163, 274] width 196 height 33
click at [121, 308] on div "Doanh thu" at bounding box center [105, 310] width 53 height 13
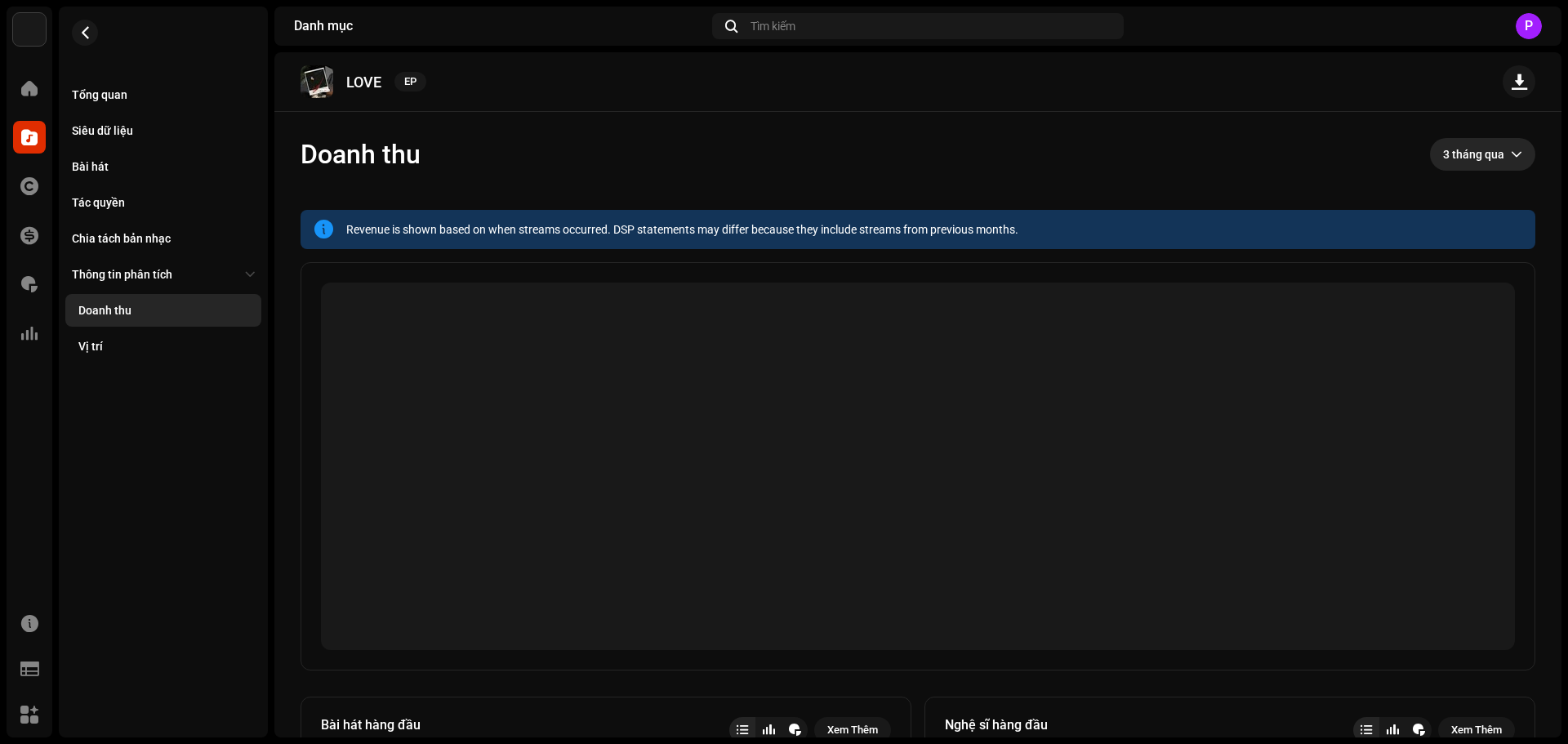
click at [1476, 148] on span "3 tháng qua" at bounding box center [1476, 154] width 68 height 33
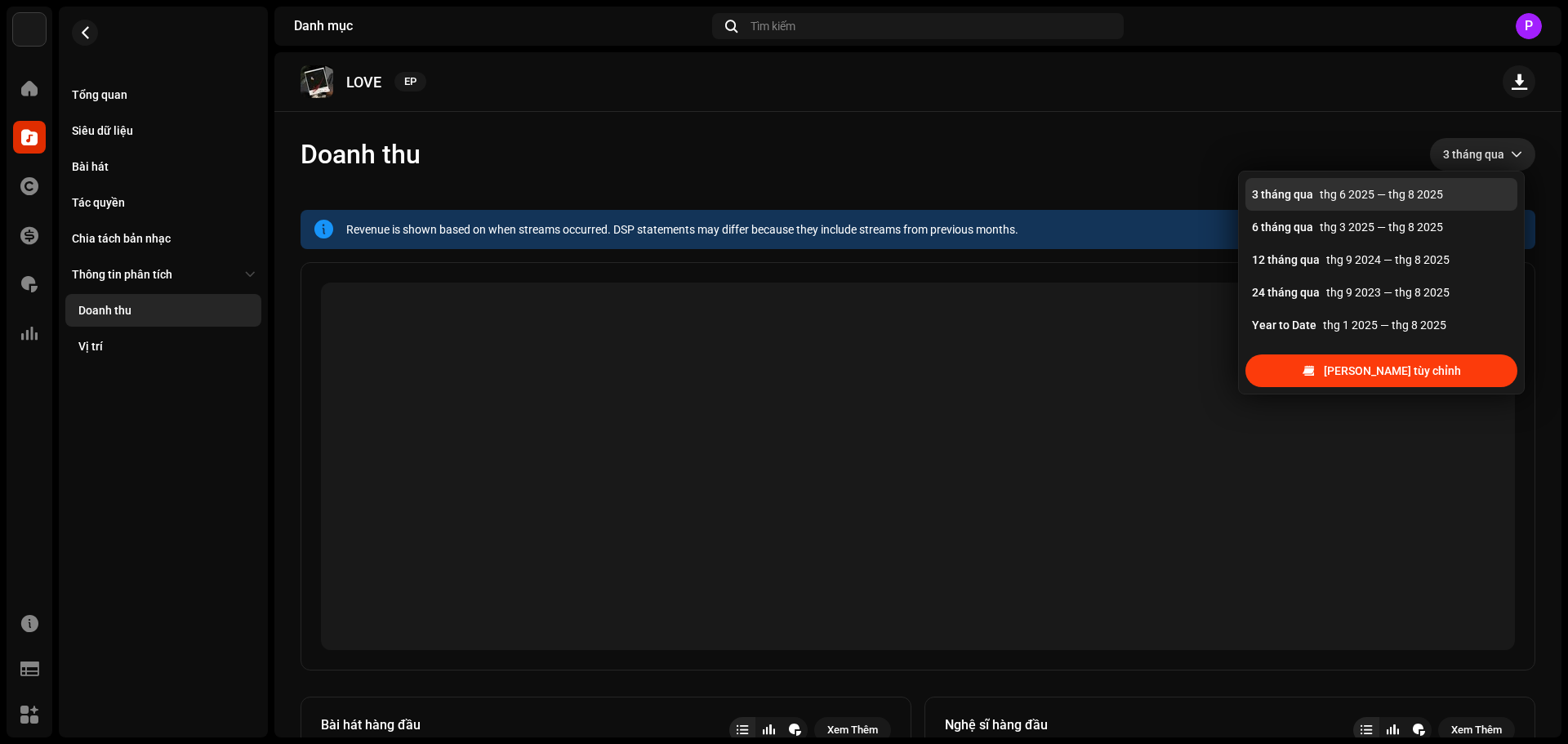
click at [1406, 374] on span "Phạm vi tùy chỉnh" at bounding box center [1392, 371] width 137 height 33
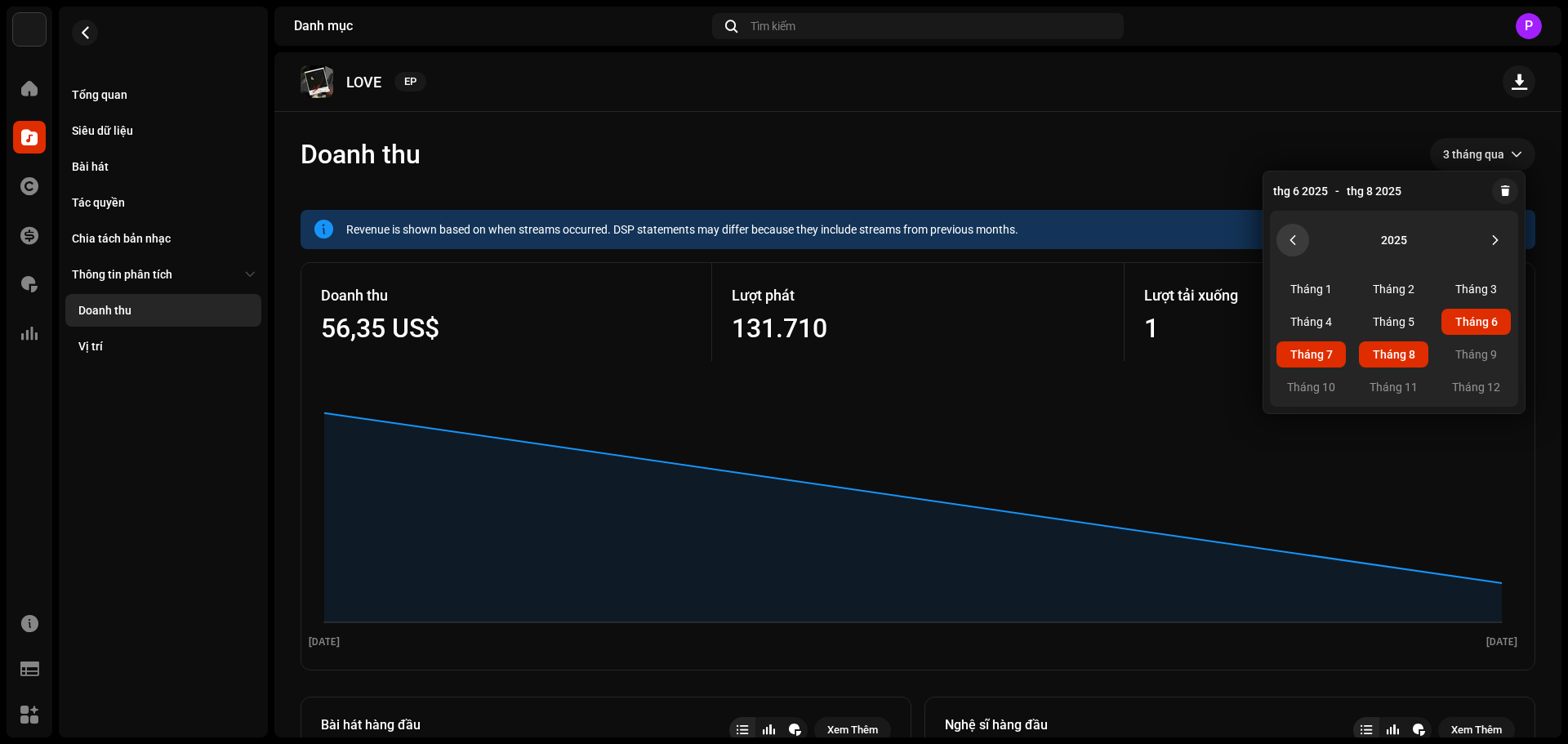
click at [1296, 228] on button "Previous Year" at bounding box center [1292, 240] width 33 height 33
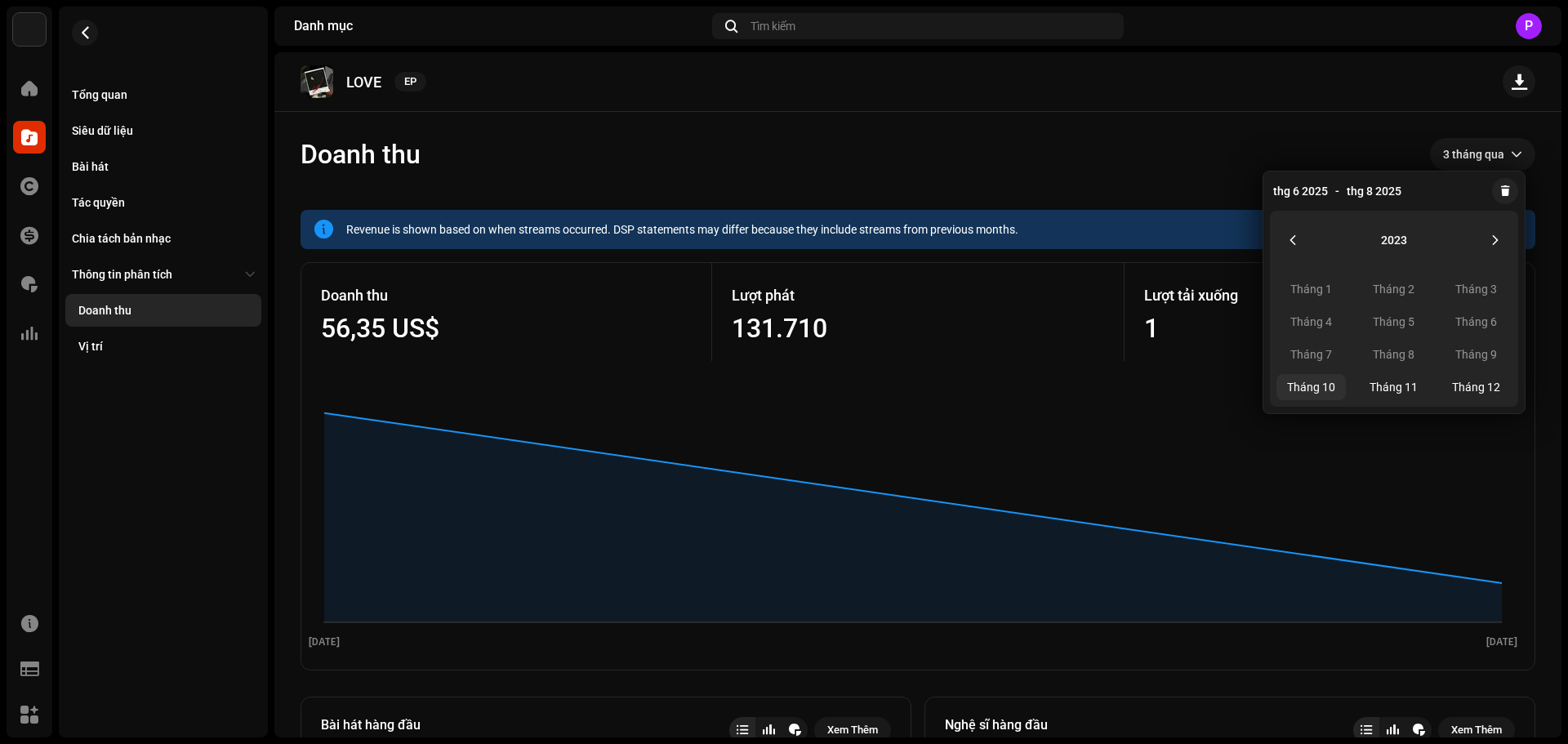
click at [1301, 388] on span "Tháng 10" at bounding box center [1310, 387] width 69 height 26
click at [1282, 232] on button "Previous Year" at bounding box center [1292, 240] width 33 height 33
click at [1492, 242] on icon "Next Year" at bounding box center [1494, 240] width 12 height 12
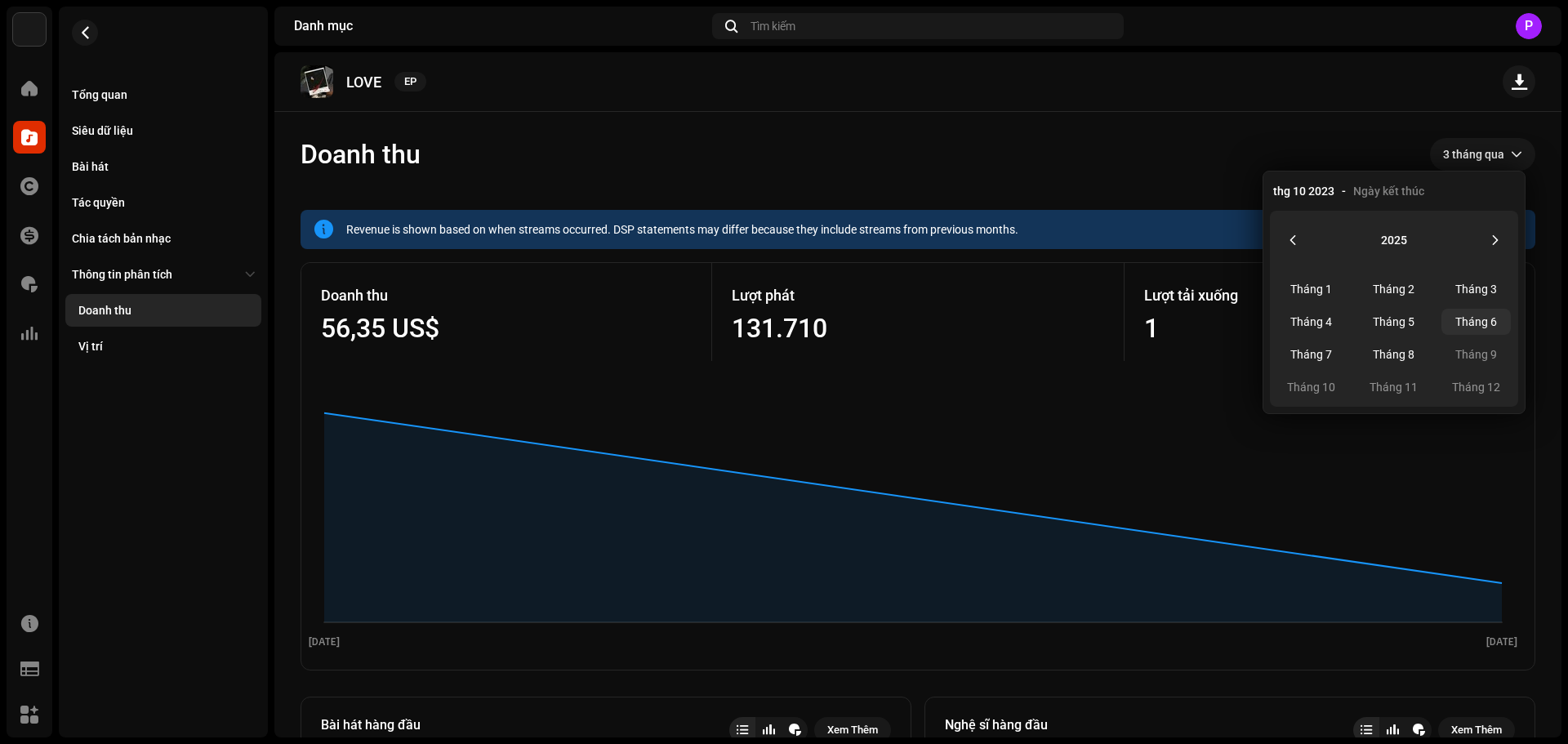
click at [1474, 319] on span "Tháng 6" at bounding box center [1476, 321] width 69 height 26
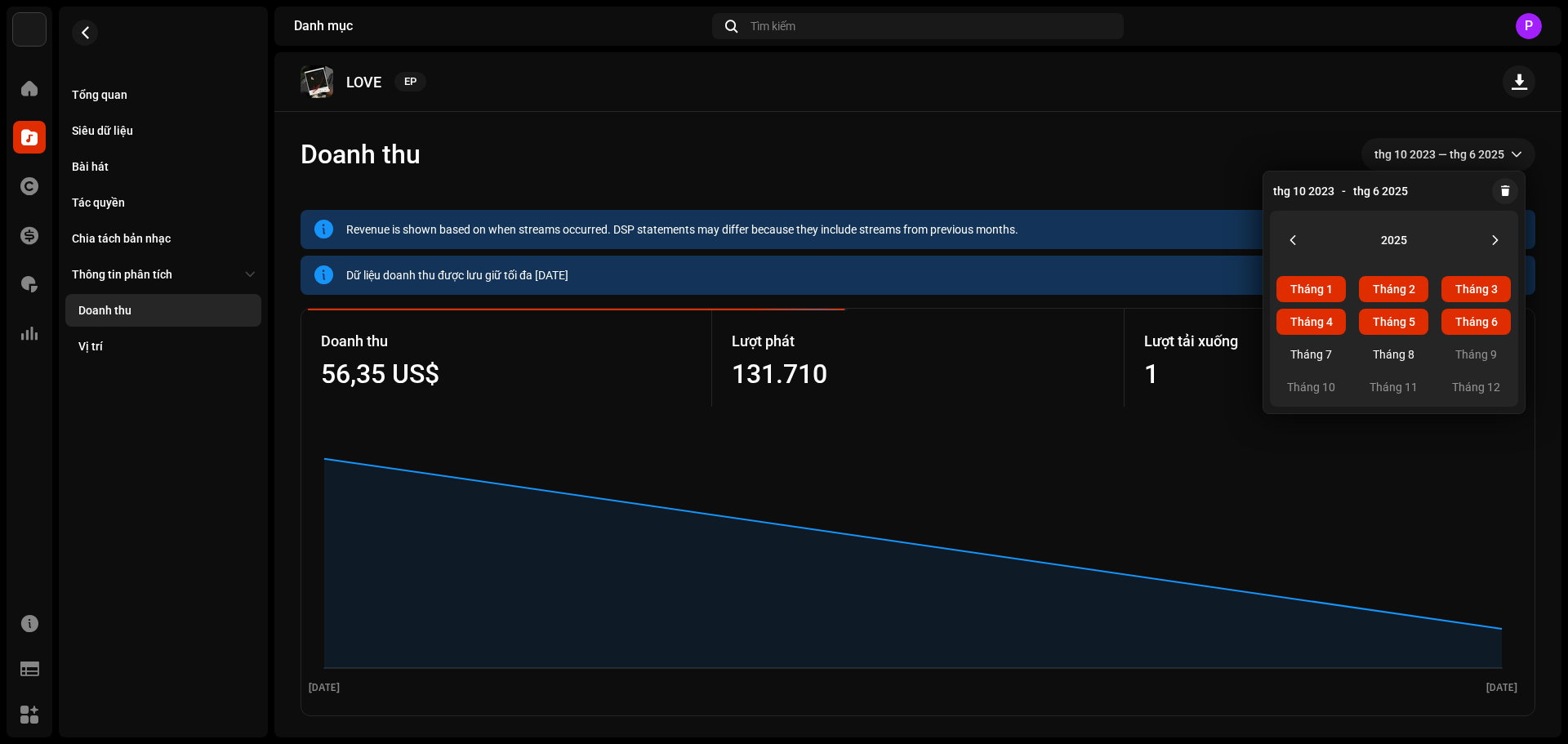
click at [1121, 132] on re-o-revenue-dashboard-header "Doanh thu thg 10 2023 — thg 6 2025" at bounding box center [918, 161] width 1235 height 98
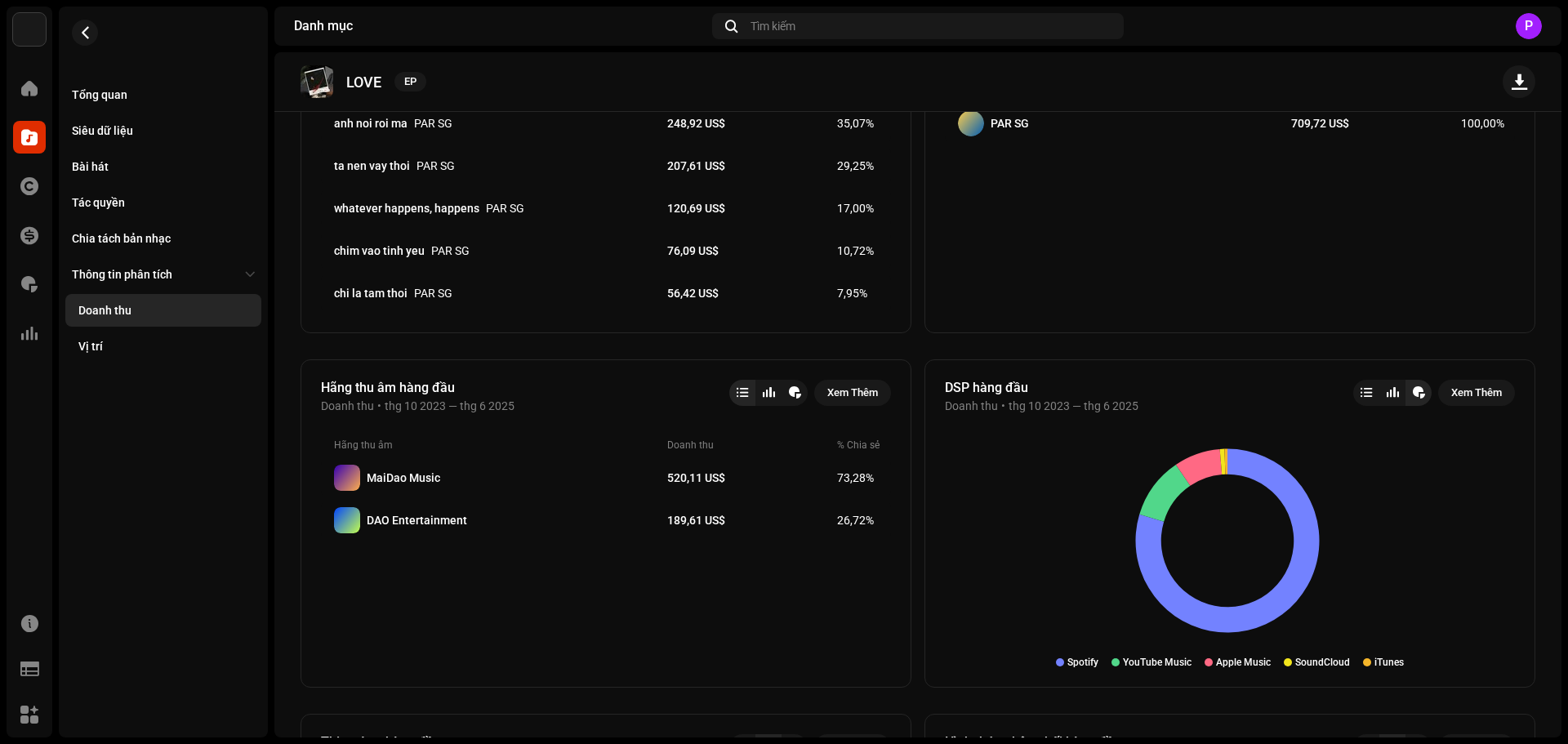
scroll to position [817, 0]
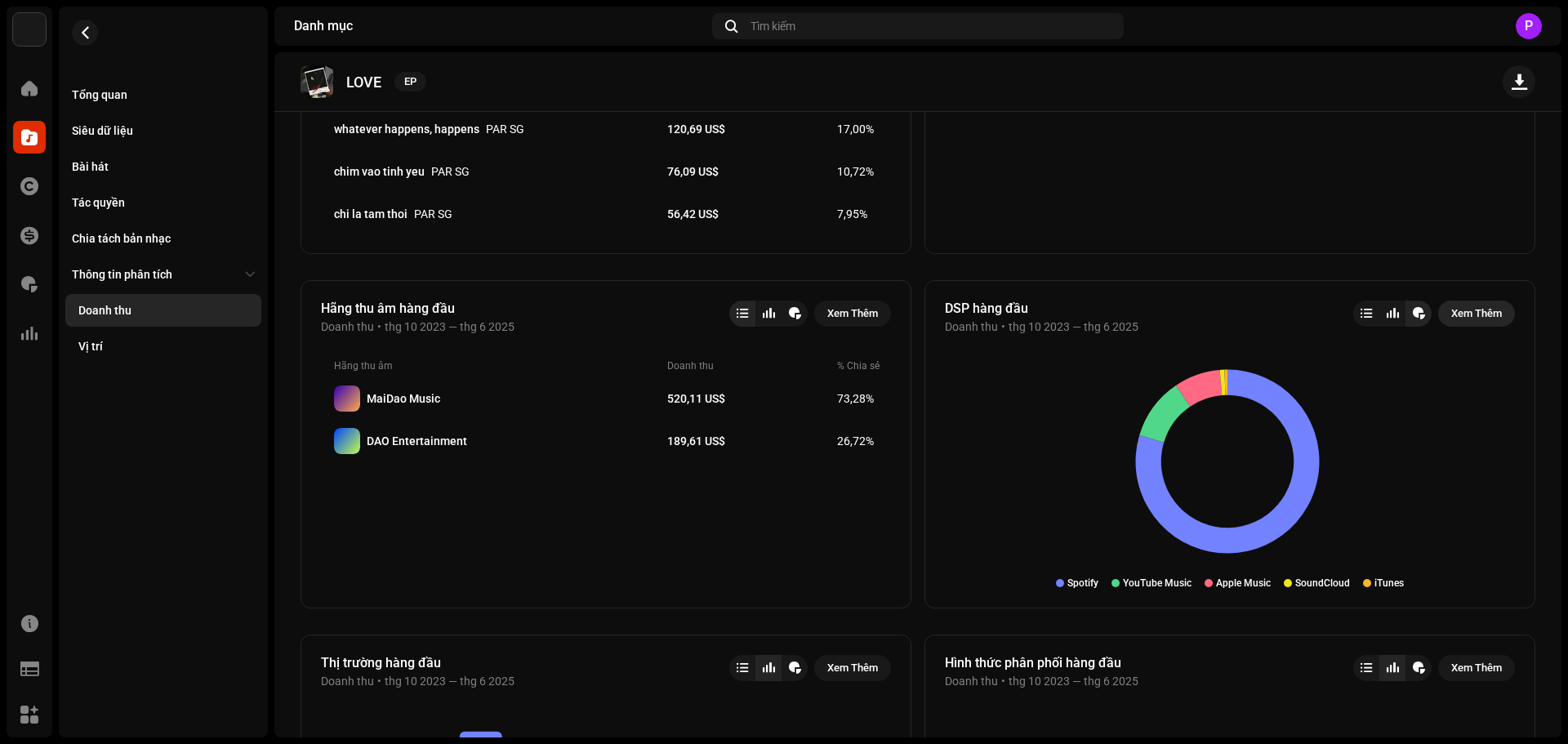
click at [1484, 309] on span "Xem Thêm" at bounding box center [1476, 314] width 51 height 33
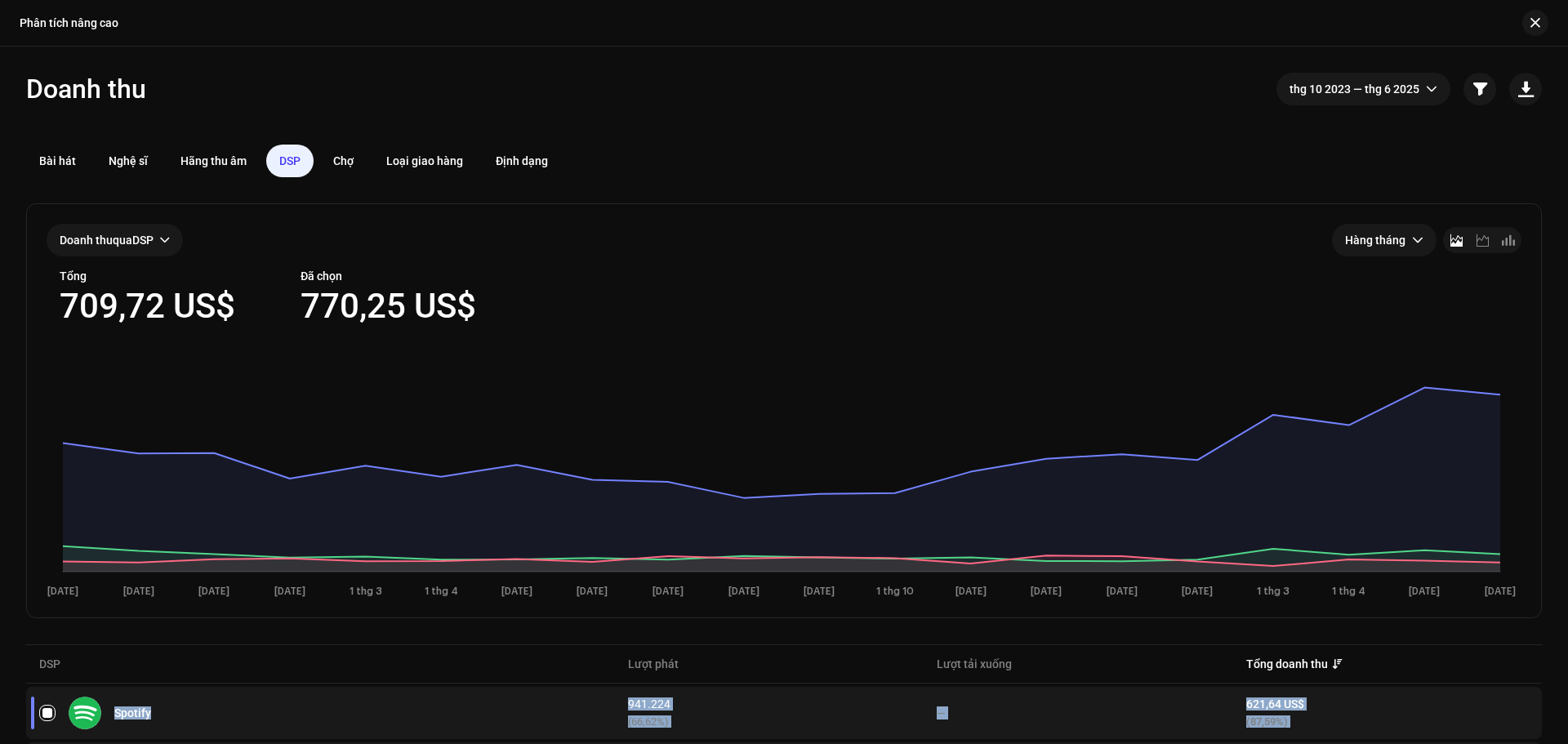
copy table "Spotify 941.224 (66,62%) — 621,64 US$ (87,59%) YouTube Music 26.924 (1,91%) — 8…"
drag, startPoint x: 1306, startPoint y: 708, endPoint x: 29, endPoint y: 648, distance: 1278.4
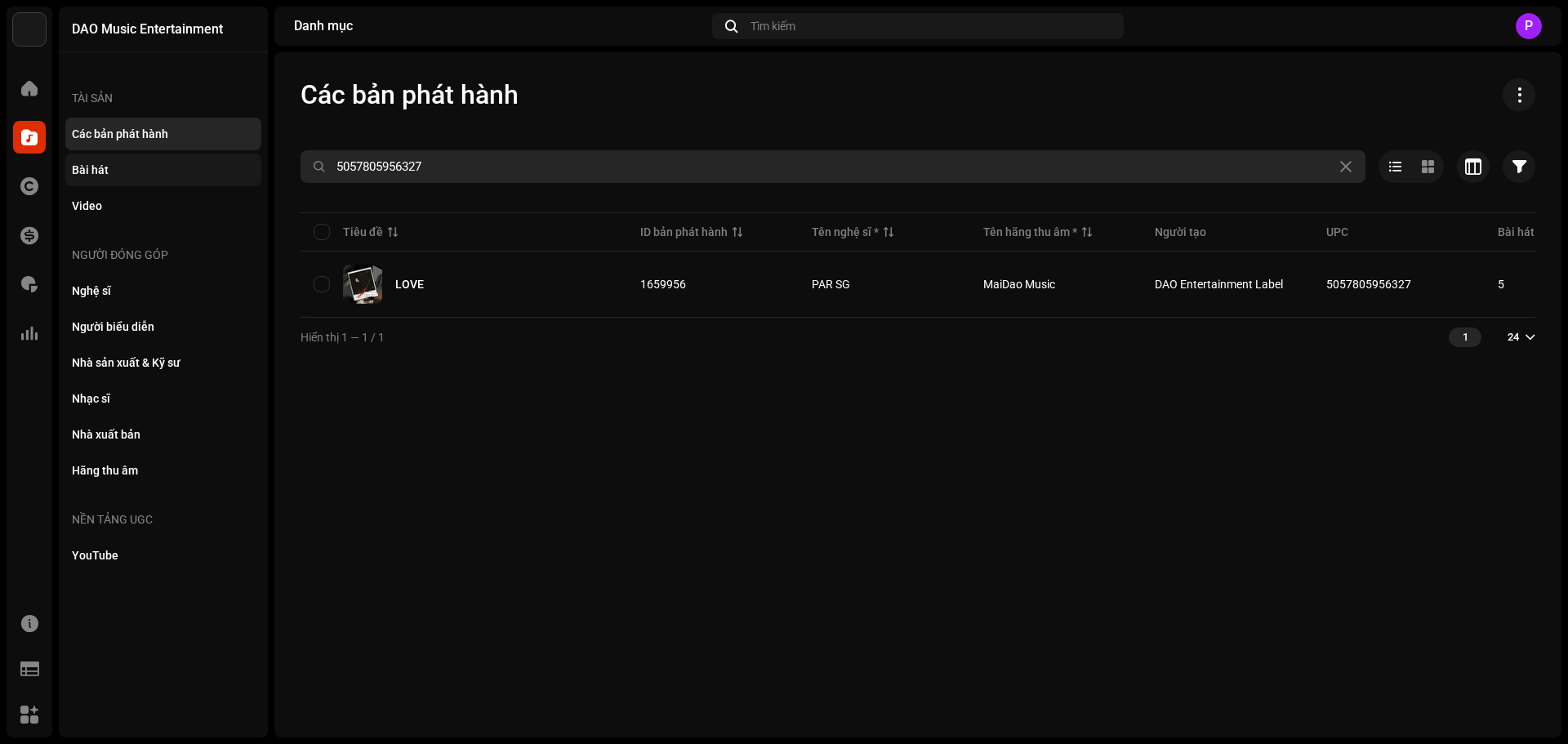
drag, startPoint x: 495, startPoint y: 168, endPoint x: 121, endPoint y: 156, distance: 374.2
click at [121, 156] on div "DAO Music Entertainment Trang chủ Danh mục Tác quyền Tài chính Phí bản quyền Th…" at bounding box center [784, 372] width 1568 height 744
paste input "7316476307806"
type input "7316476307806"
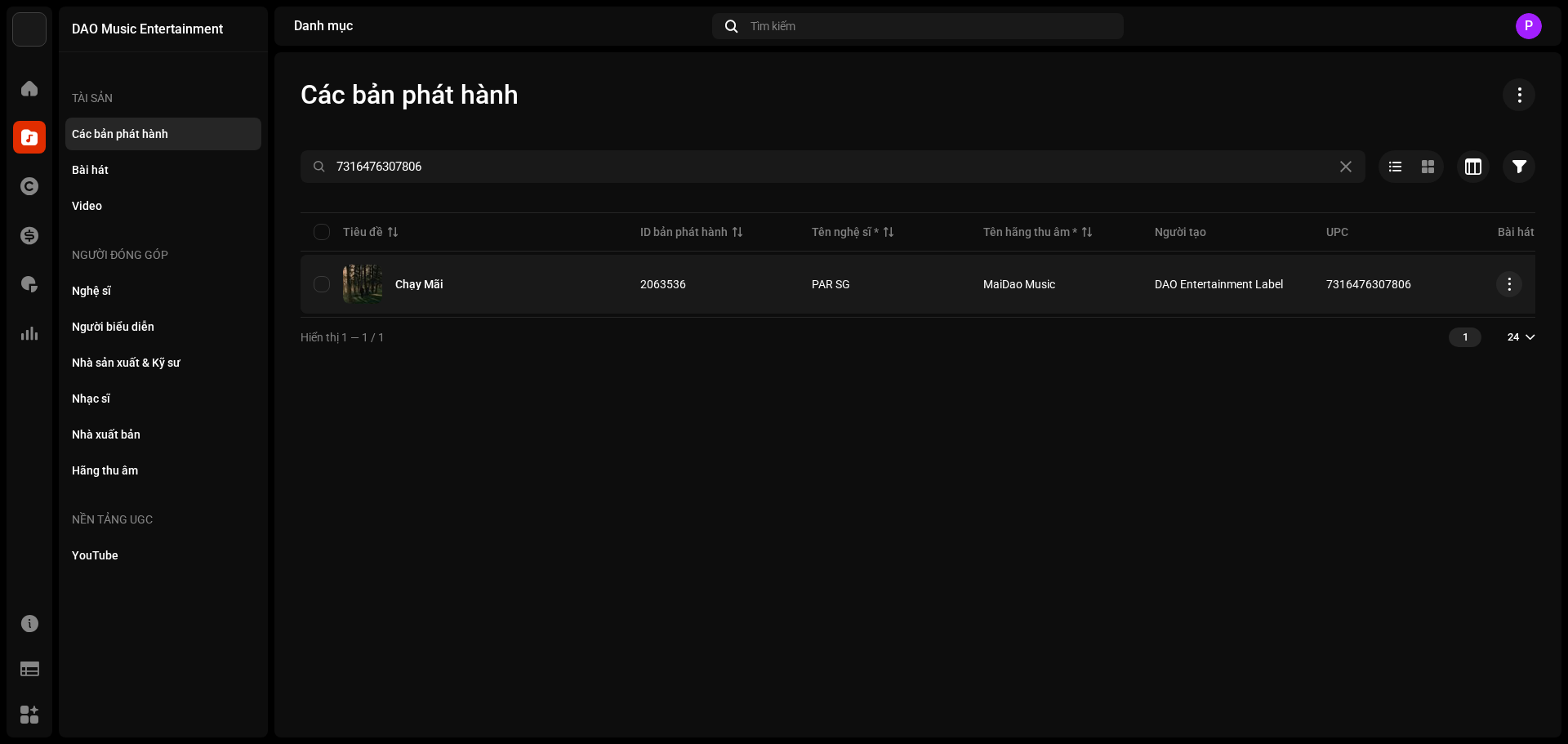
click at [415, 288] on div "Chạy Mãi" at bounding box center [419, 284] width 48 height 12
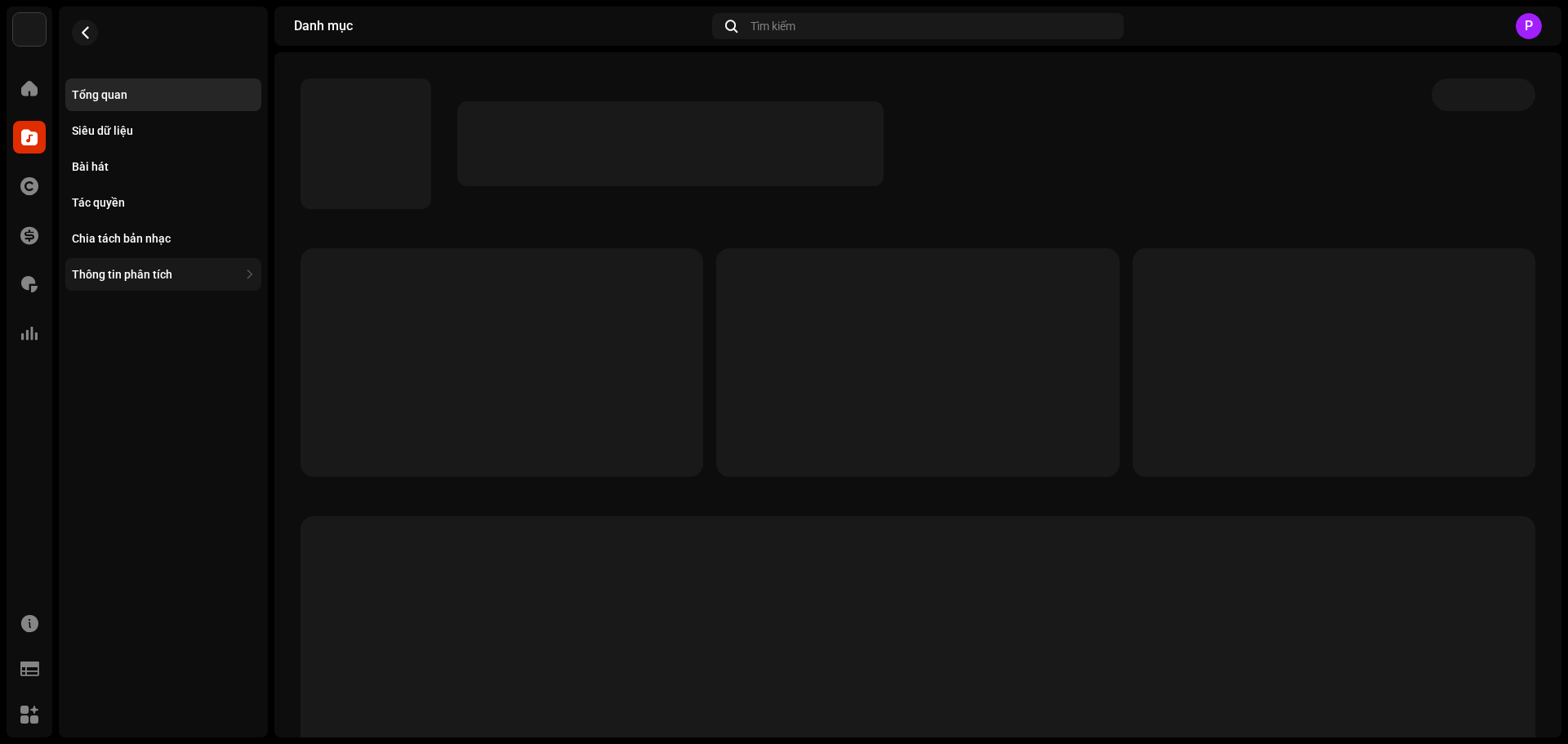
click at [172, 278] on div "Thông tin phân tích" at bounding box center [155, 274] width 166 height 13
click at [120, 308] on div "Doanh thu" at bounding box center [105, 310] width 53 height 13
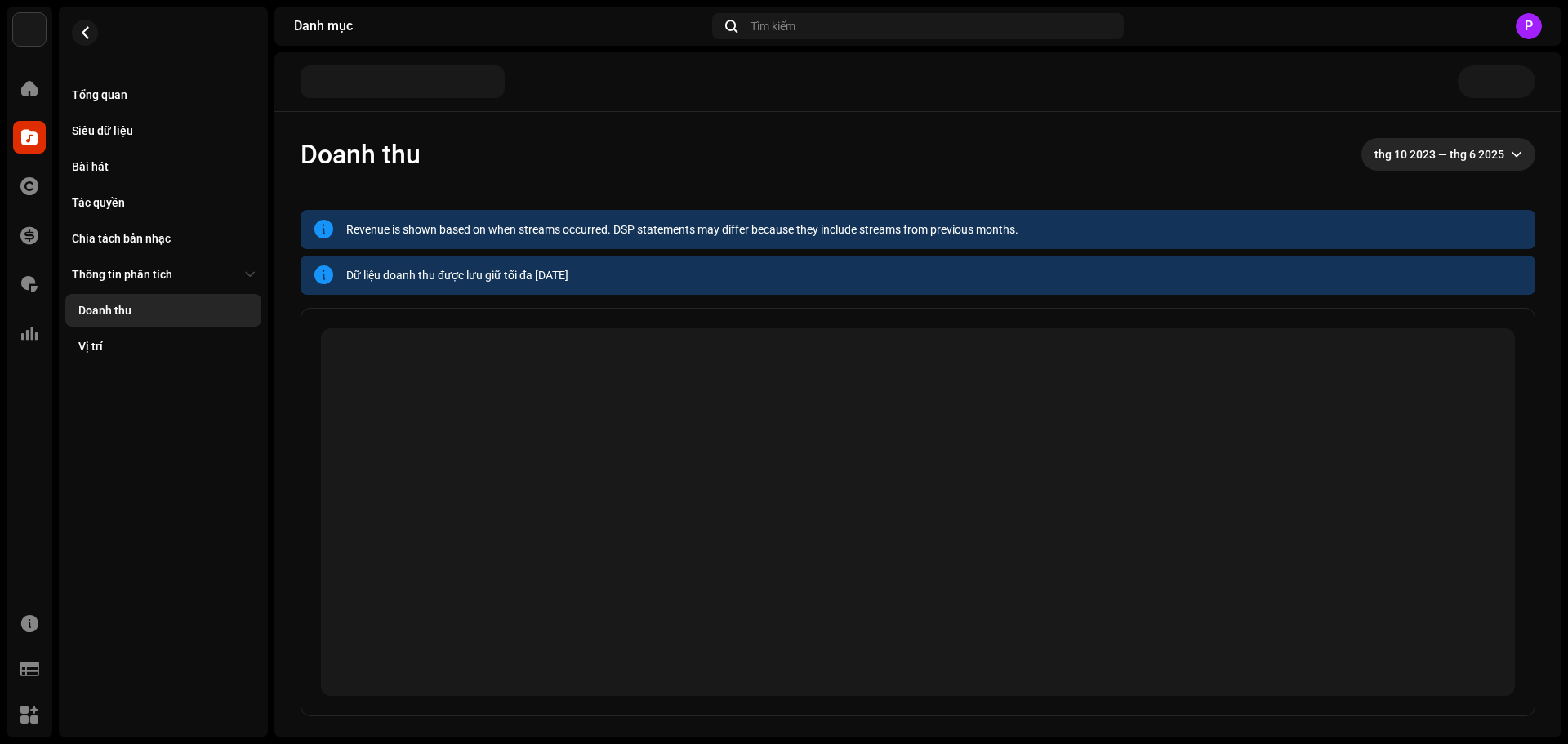
click at [1462, 153] on span "thg 10 2023 — thg 6 2025" at bounding box center [1442, 154] width 136 height 33
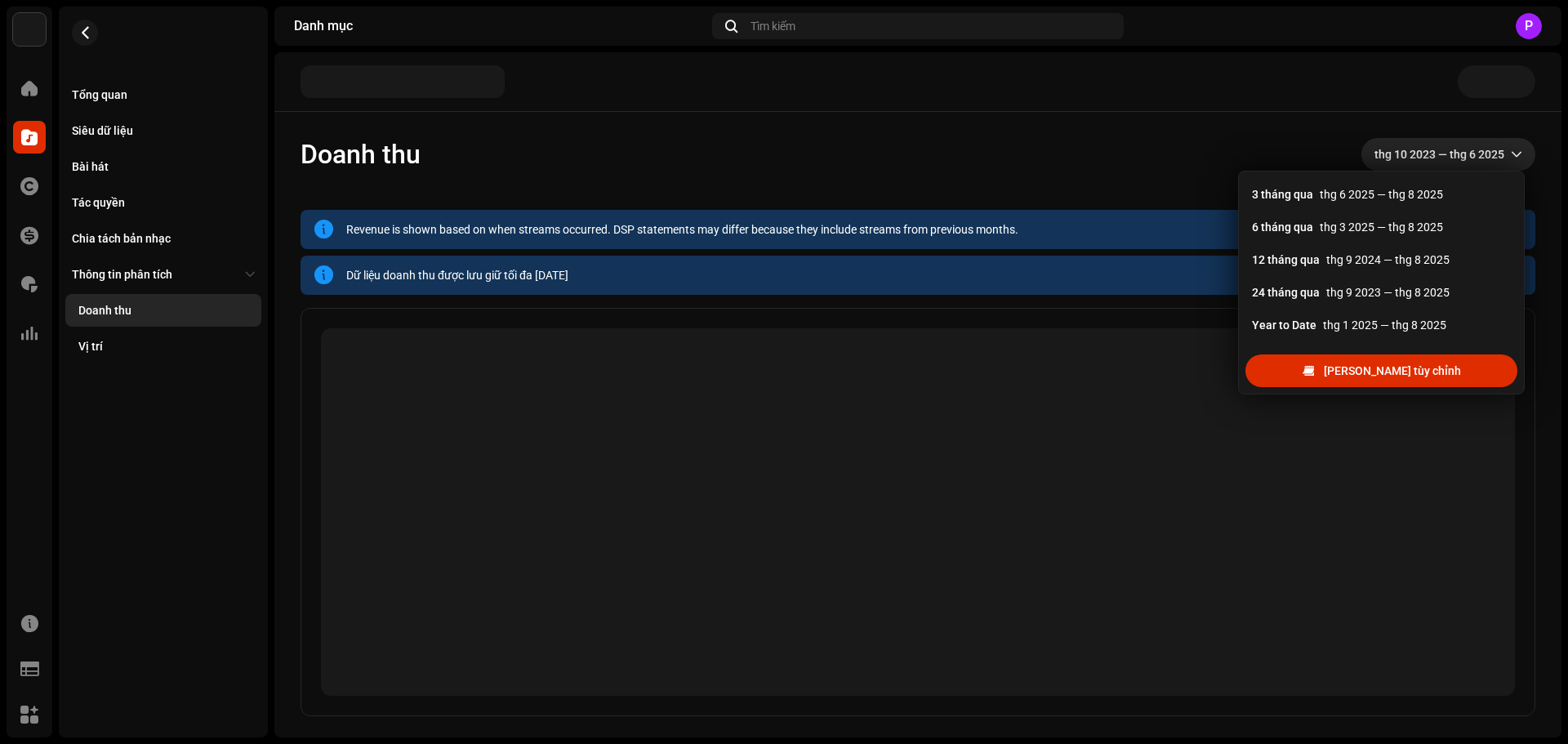
scroll to position [26, 0]
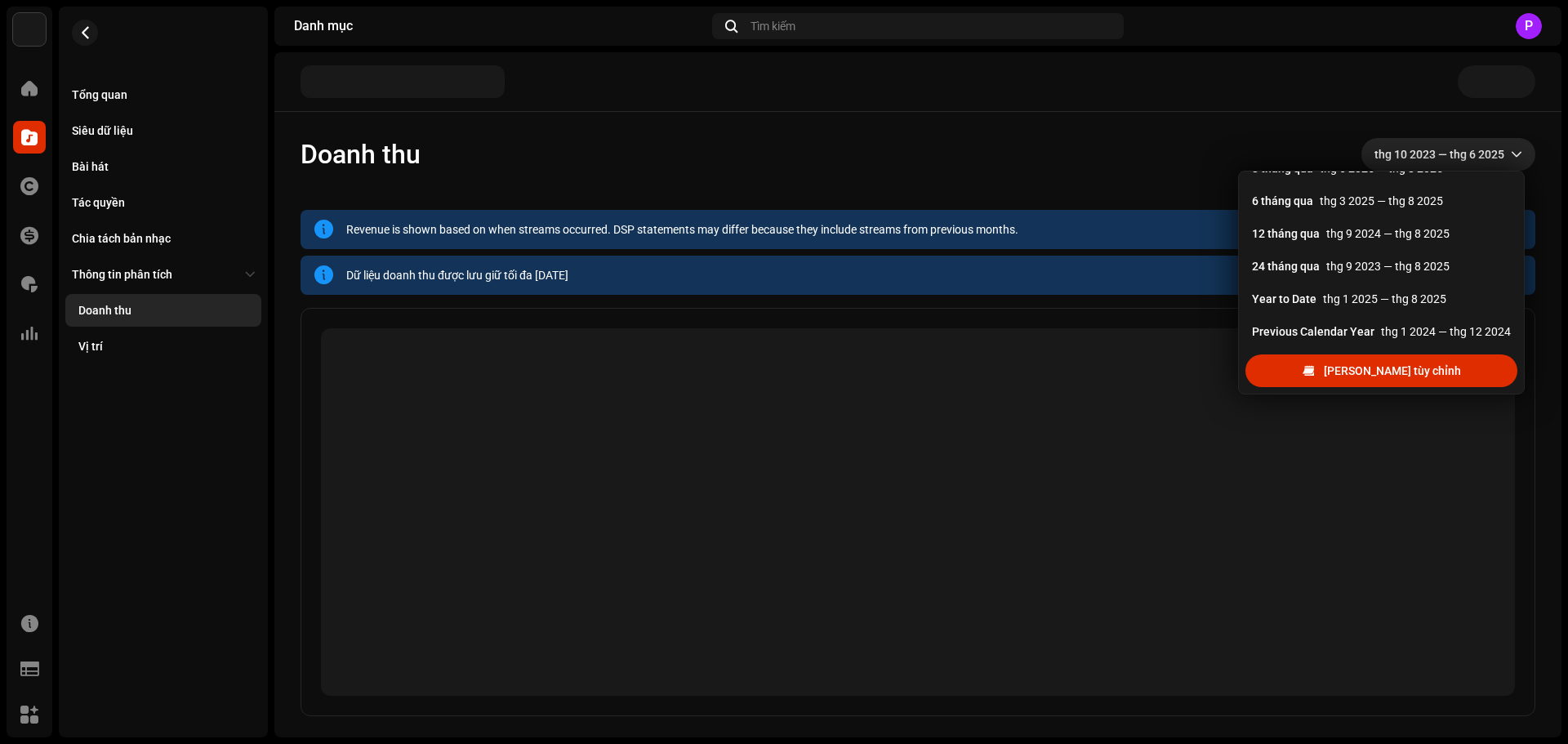
click at [1414, 389] on div "Phạm vi tùy chỉnh" at bounding box center [1381, 371] width 285 height 45
click at [1410, 374] on span "Phạm vi tùy chỉnh" at bounding box center [1392, 371] width 137 height 33
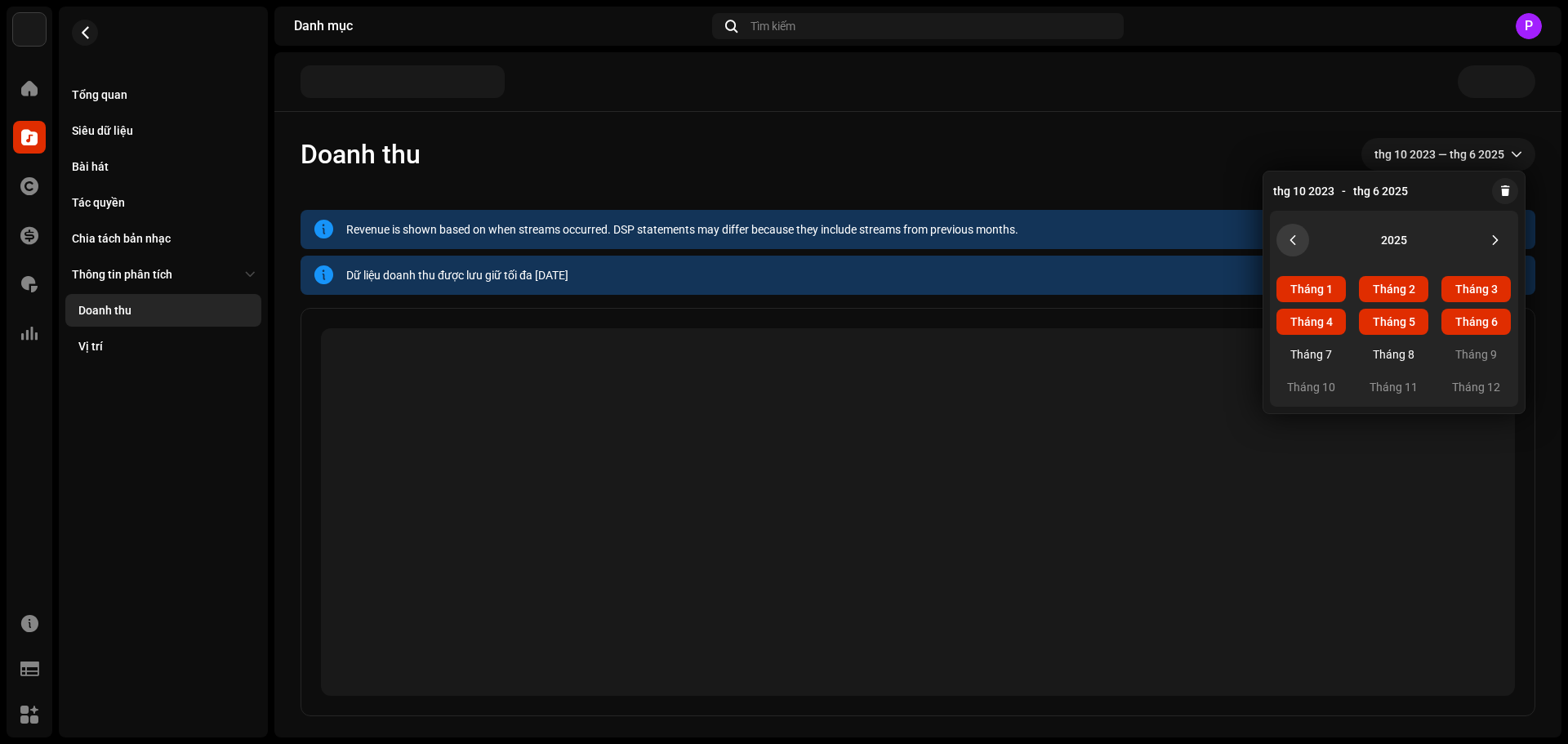
click at [1292, 241] on icon "Previous Year" at bounding box center [1293, 240] width 5 height 10
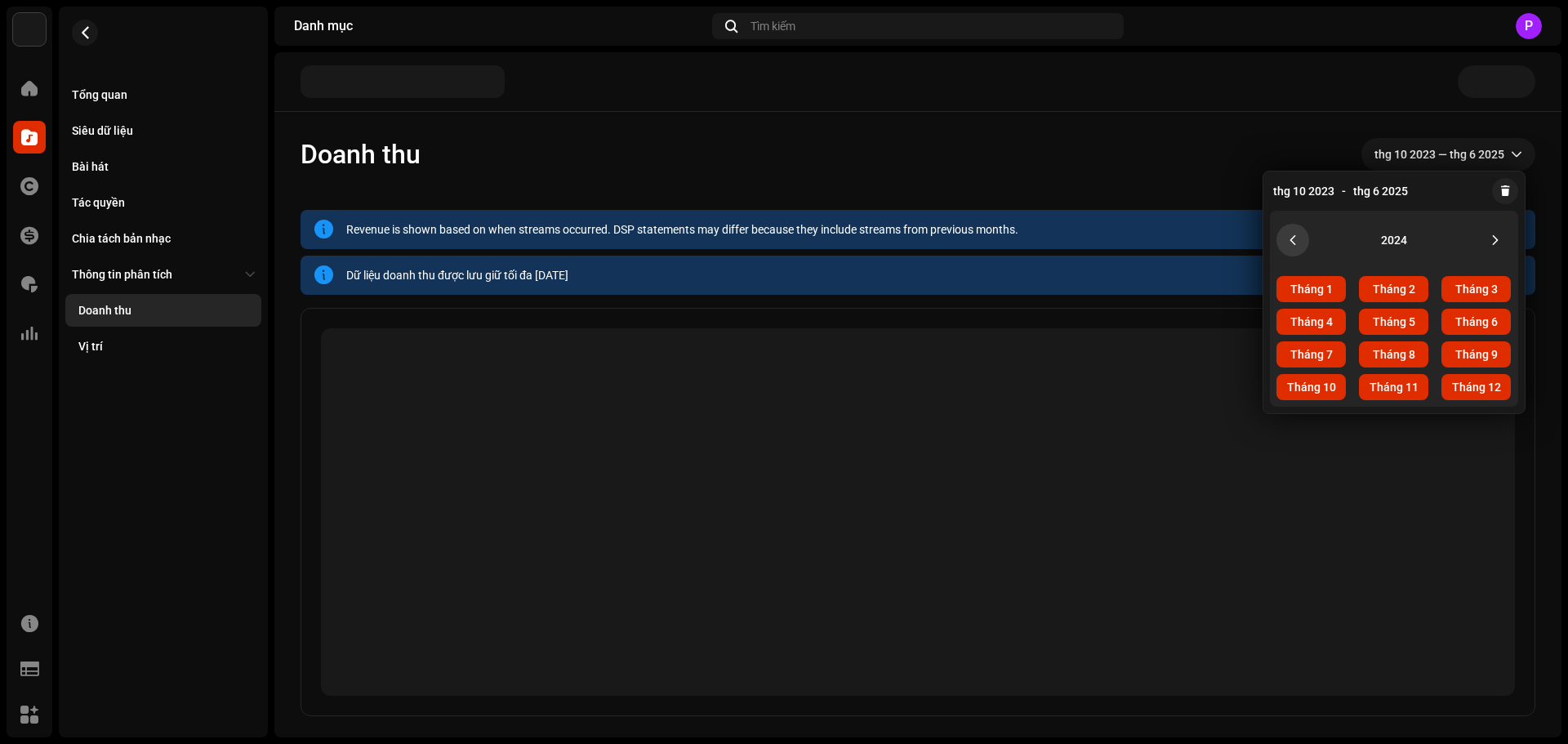
click at [1292, 241] on icon "Previous Year" at bounding box center [1293, 240] width 5 height 10
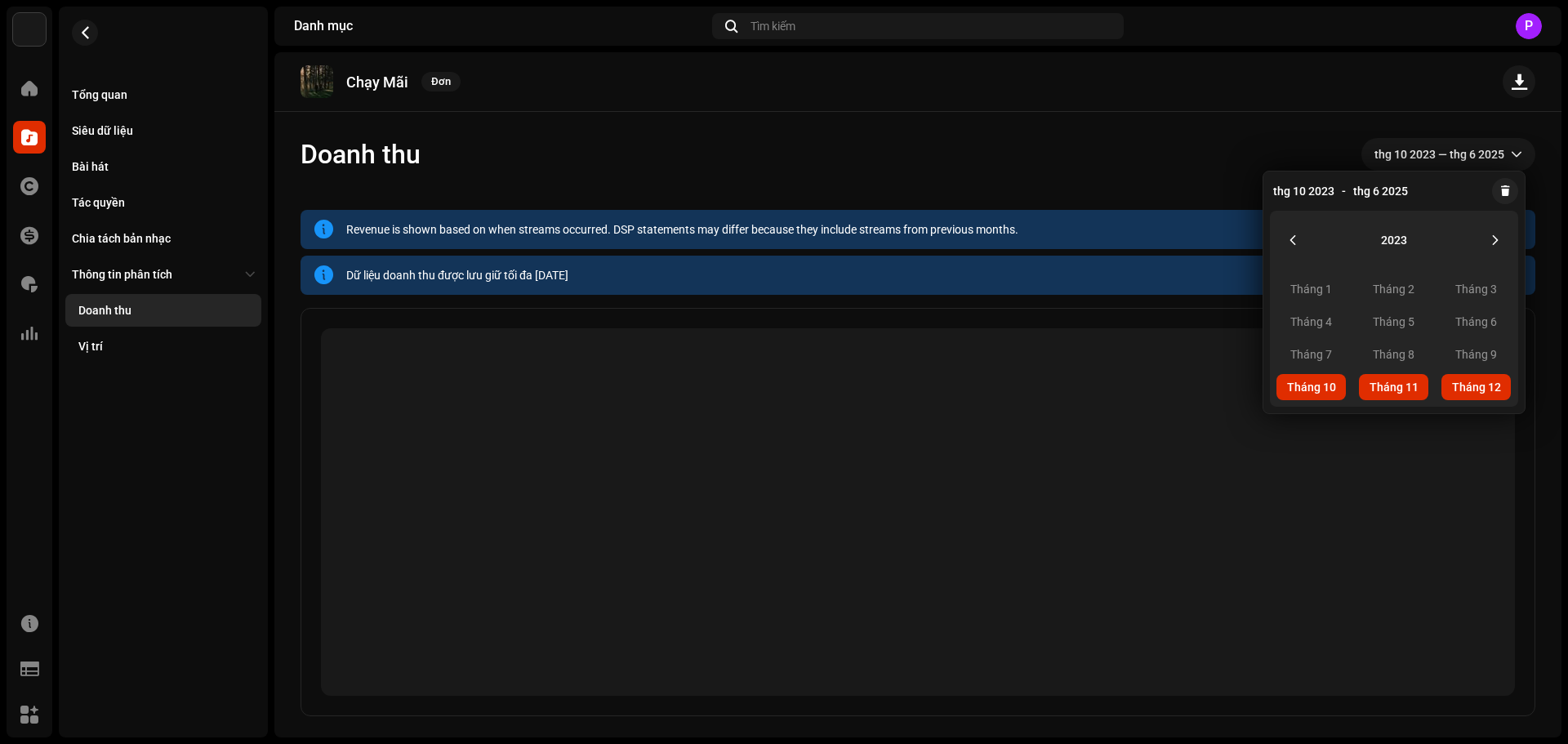
click at [1458, 388] on span "Tháng 12 Tháng 12" at bounding box center [1476, 387] width 69 height 26
click at [1486, 243] on button "Next Year" at bounding box center [1494, 240] width 33 height 33
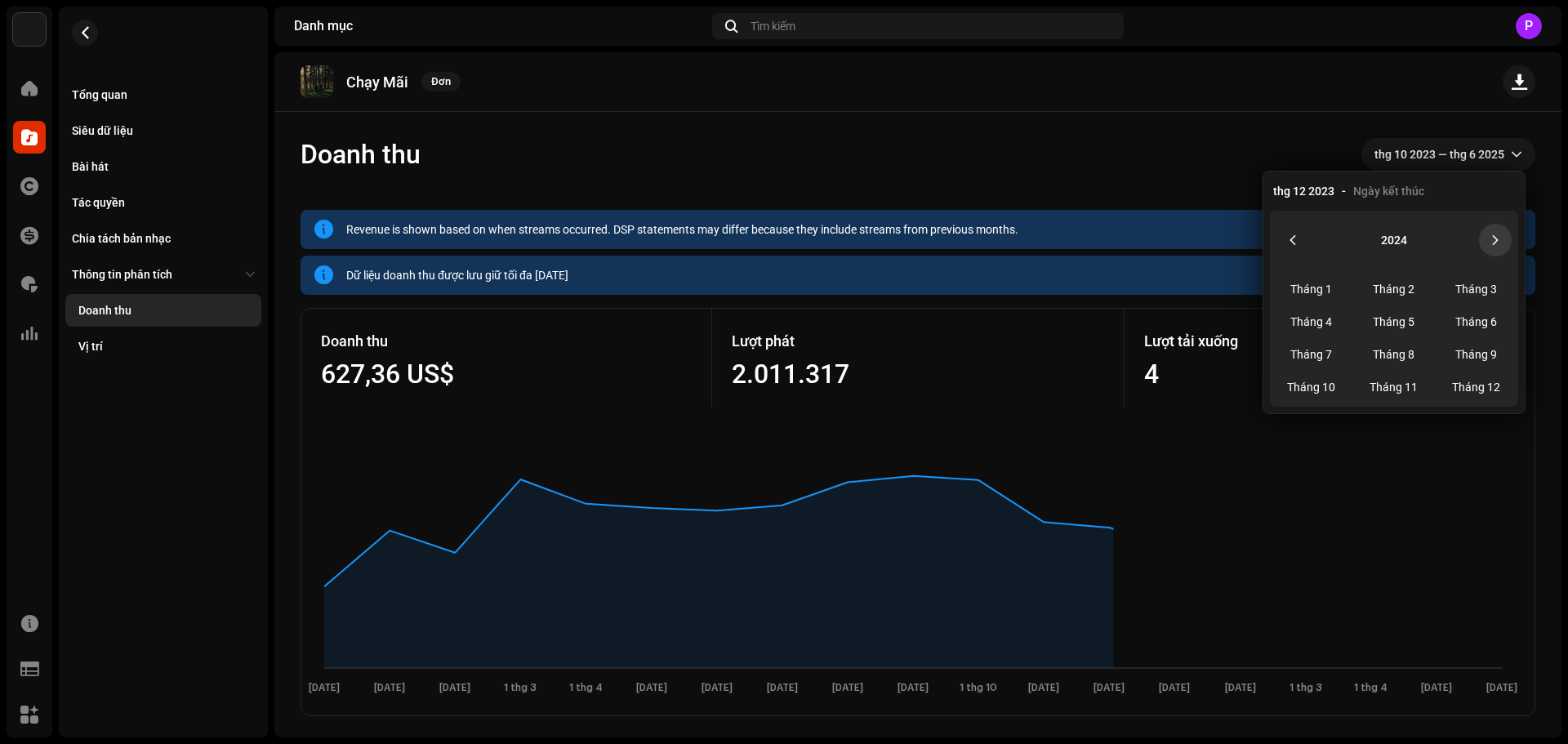
click at [1486, 243] on button "Next Year" at bounding box center [1494, 240] width 33 height 33
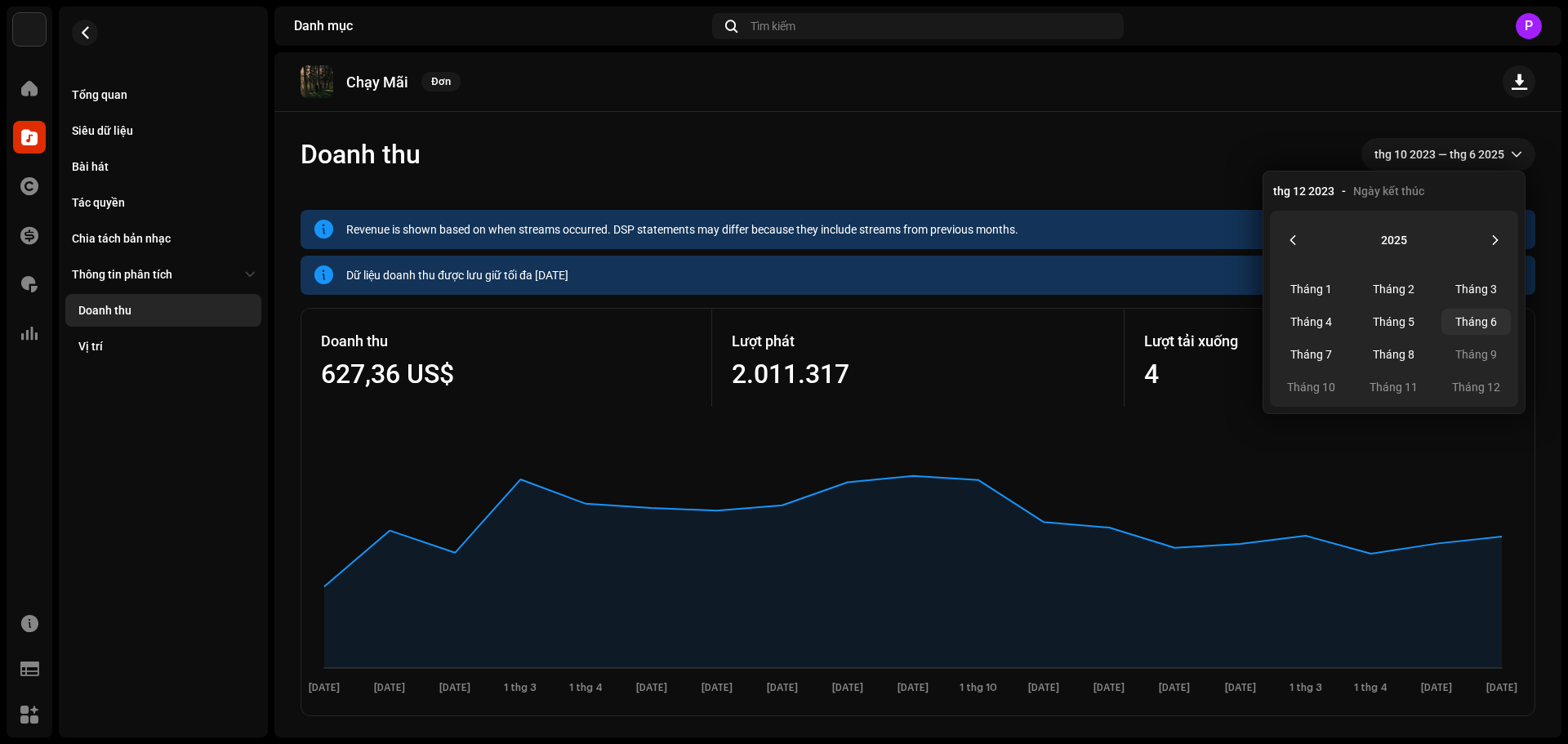
click at [1466, 324] on span "Tháng 6" at bounding box center [1476, 321] width 69 height 26
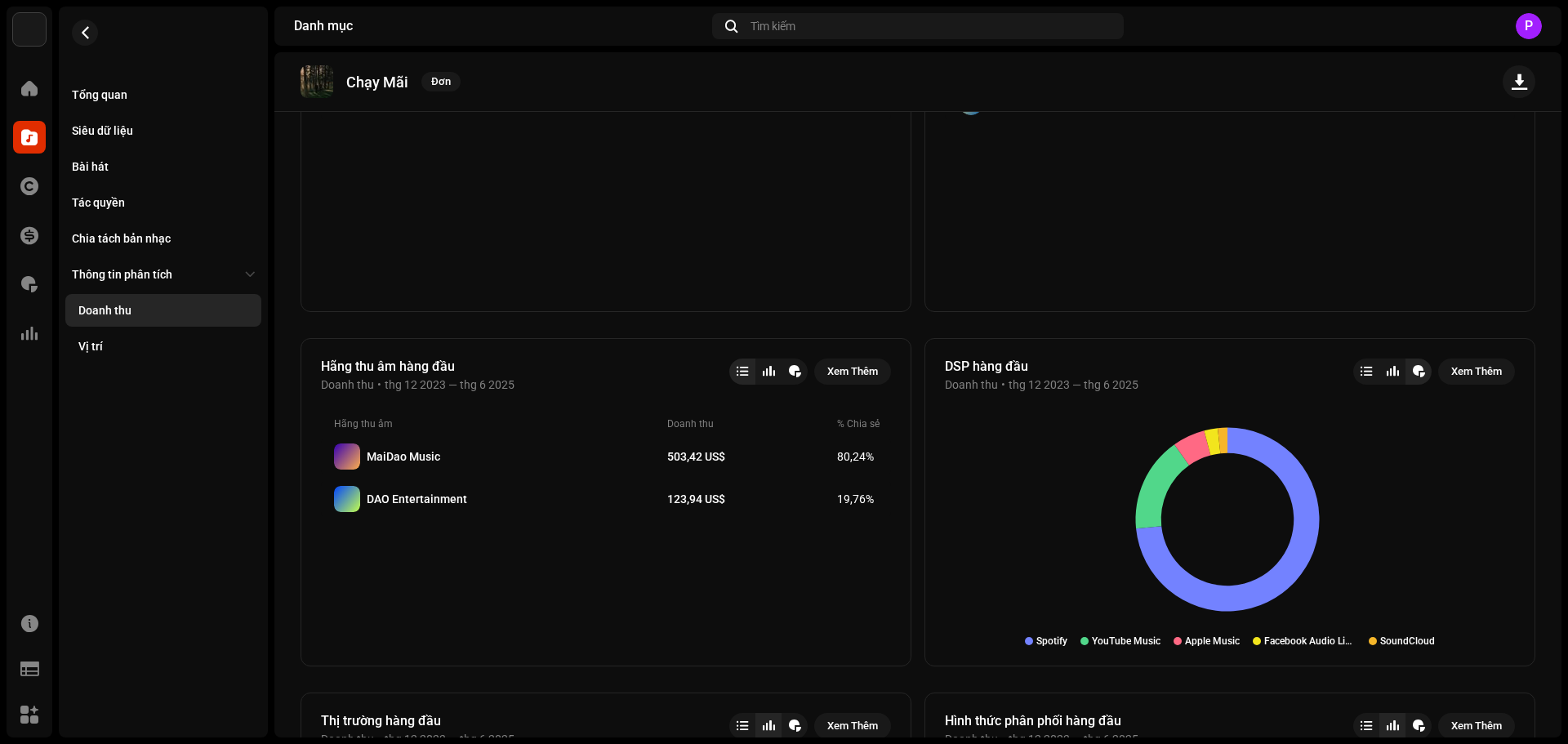
scroll to position [735, 0]
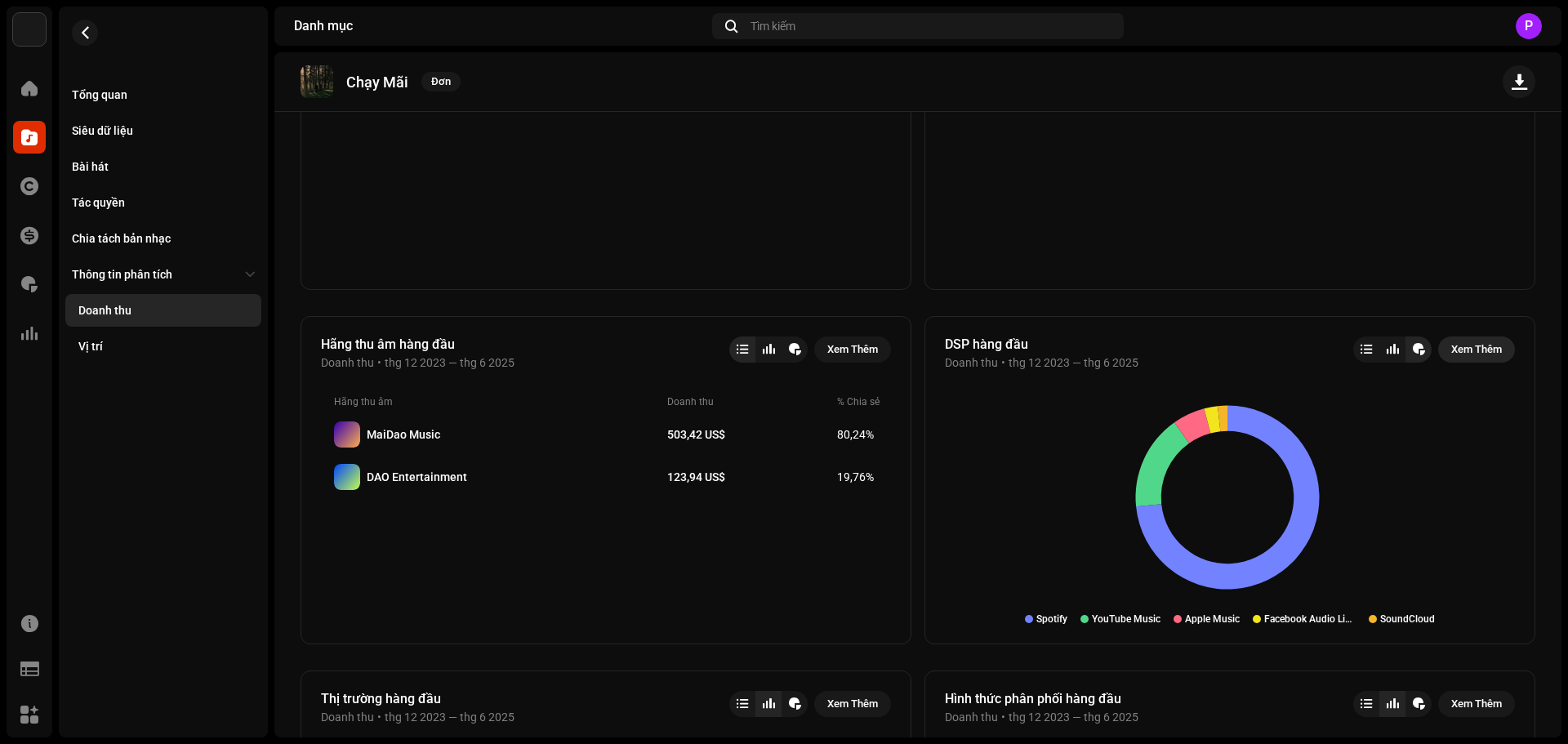
click at [1462, 349] on span "Xem Thêm" at bounding box center [1476, 349] width 51 height 33
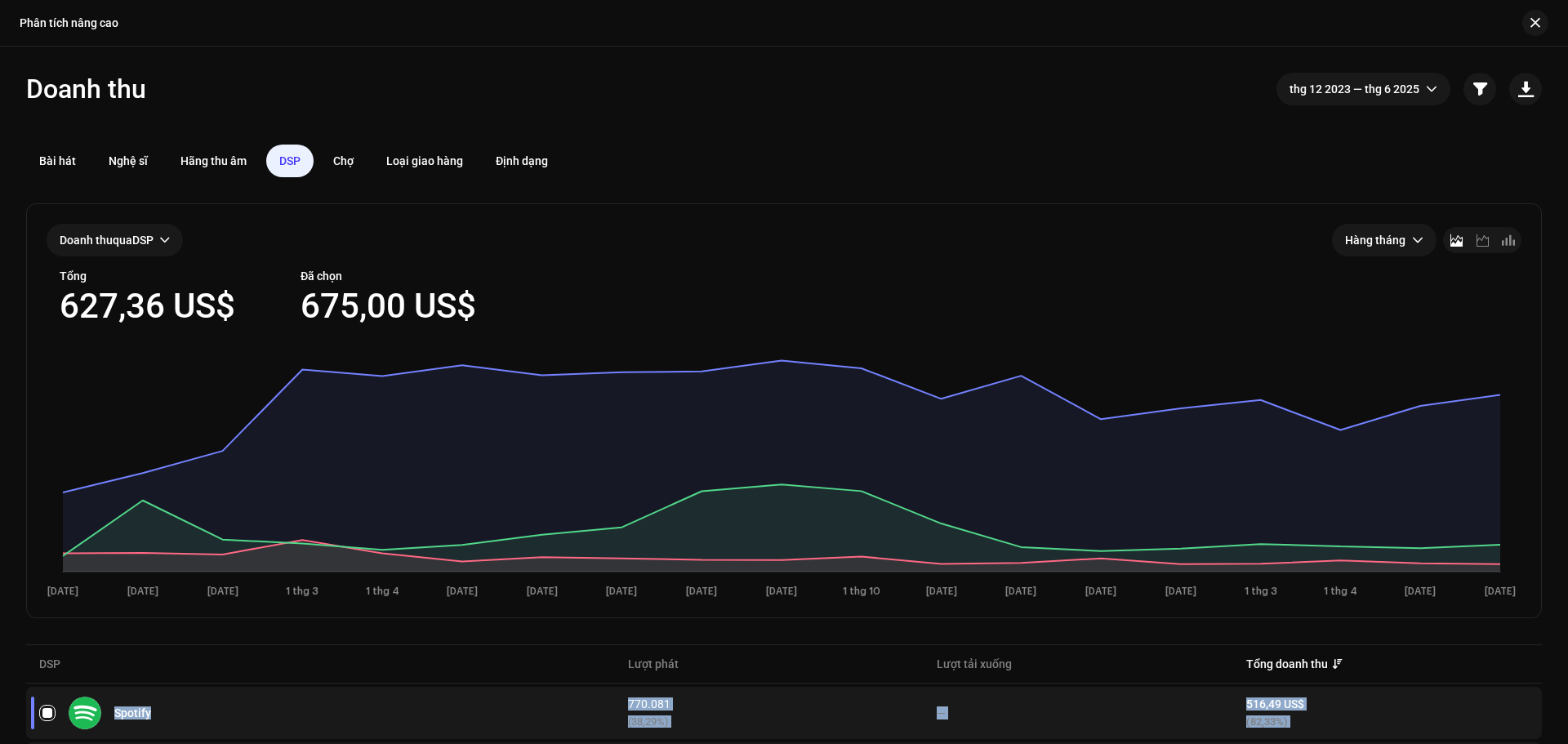
copy table "Spotify 770.081 (38,29%) — 516,49 US$ (82,33%) YouTube Music 47.582 (2,37%) — 1…"
drag, startPoint x: 1296, startPoint y: 705, endPoint x: 31, endPoint y: 666, distance: 1265.6
